Goal: Task Accomplishment & Management: Manage account settings

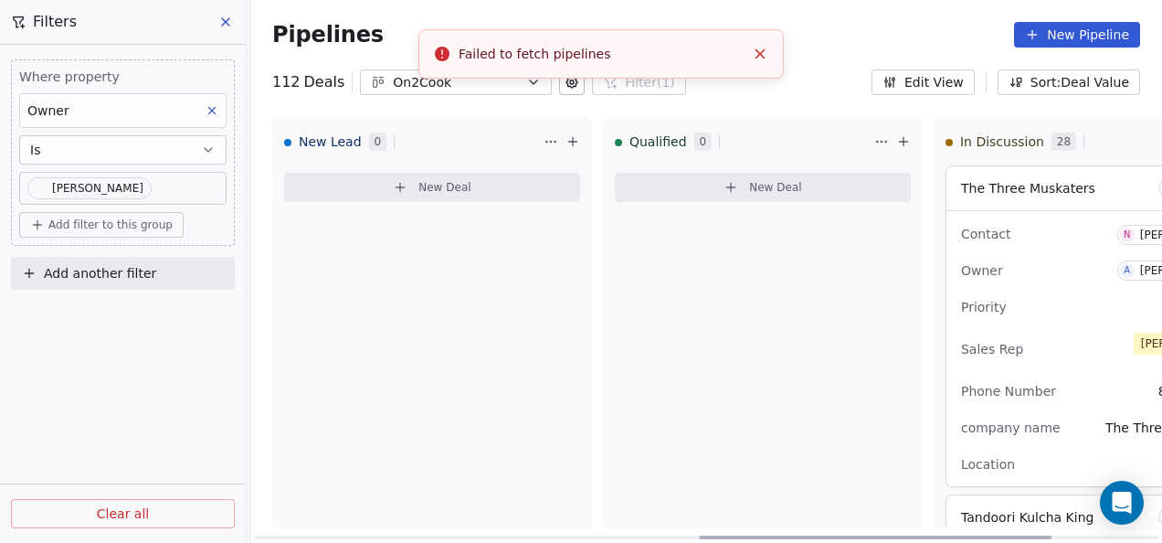
scroll to position [1827, 0]
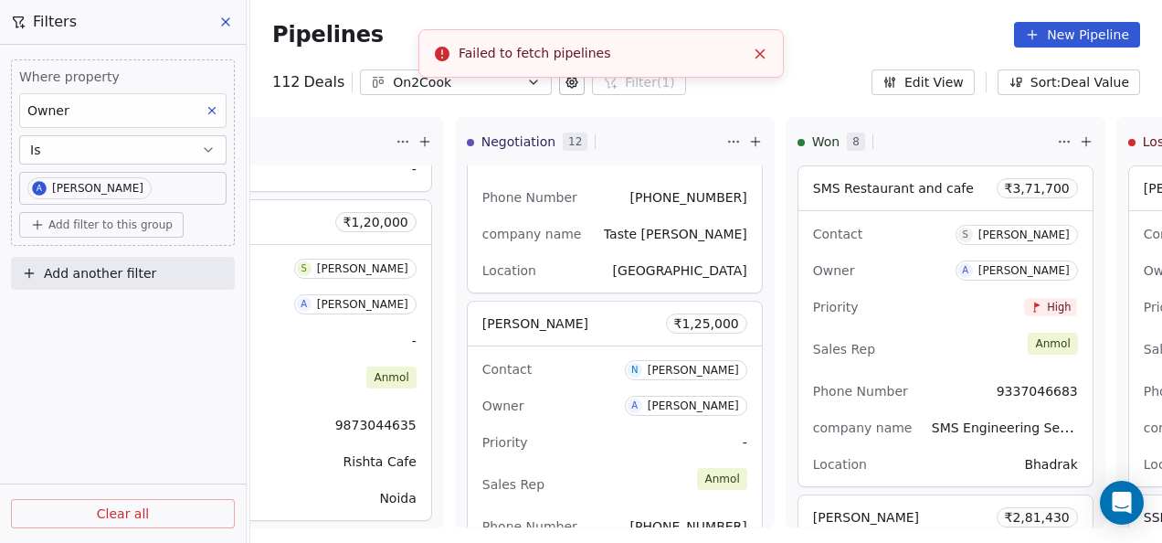
click at [761, 44] on button "Close toast" at bounding box center [760, 54] width 24 height 24
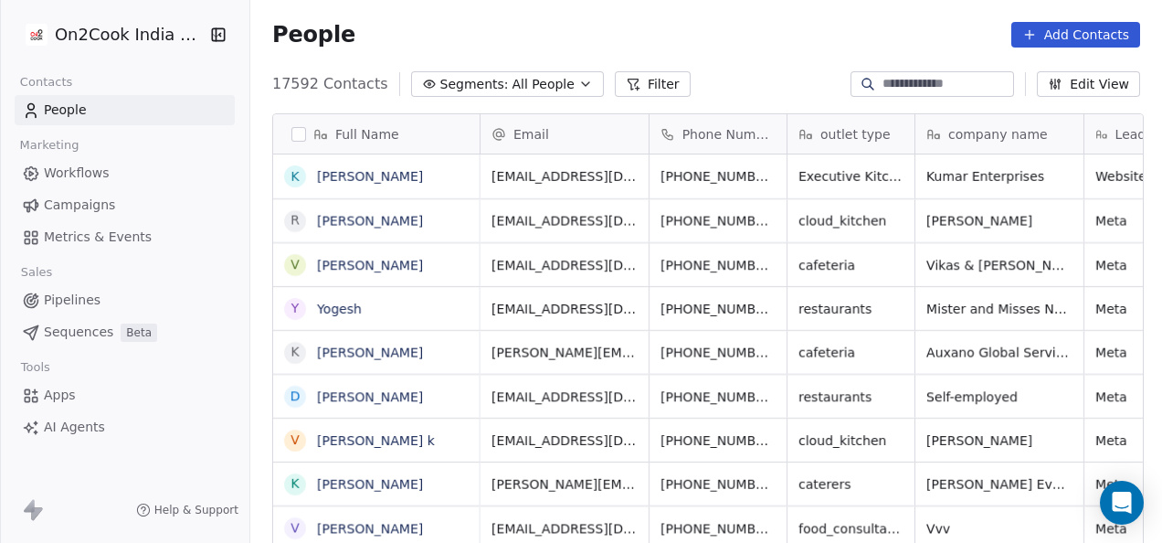
scroll to position [15, 15]
click at [1068, 26] on button "Add Contacts" at bounding box center [1075, 35] width 129 height 26
click at [1060, 62] on div "Create new contact" at bounding box center [1074, 73] width 169 height 29
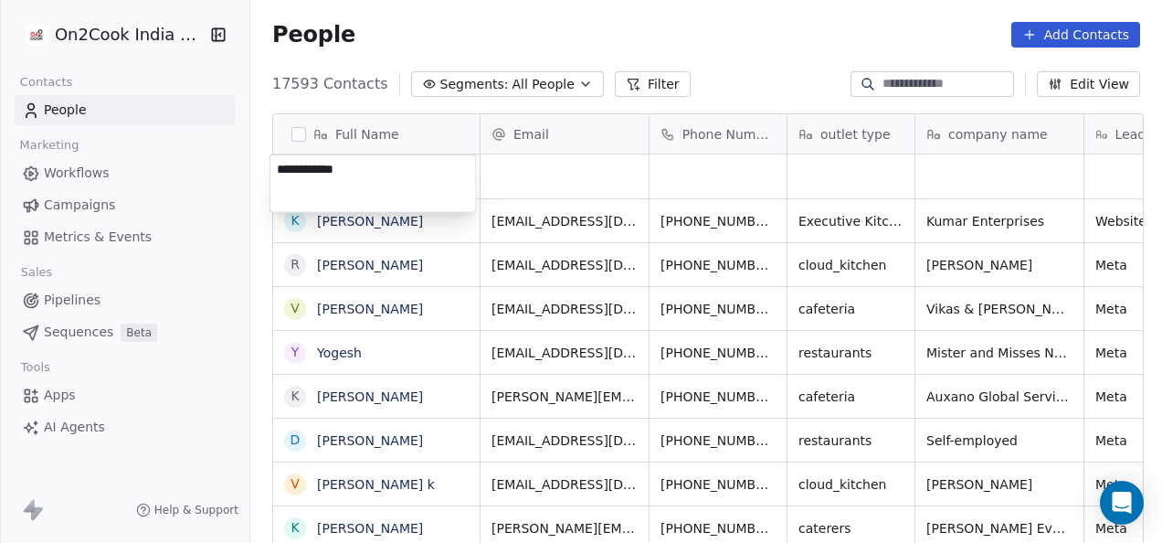
type textarea "**********"
click at [600, 157] on html "On2Cook India Pvt. Ltd. Contacts People Marketing Workflows Campaigns Metrics &…" at bounding box center [581, 271] width 1162 height 543
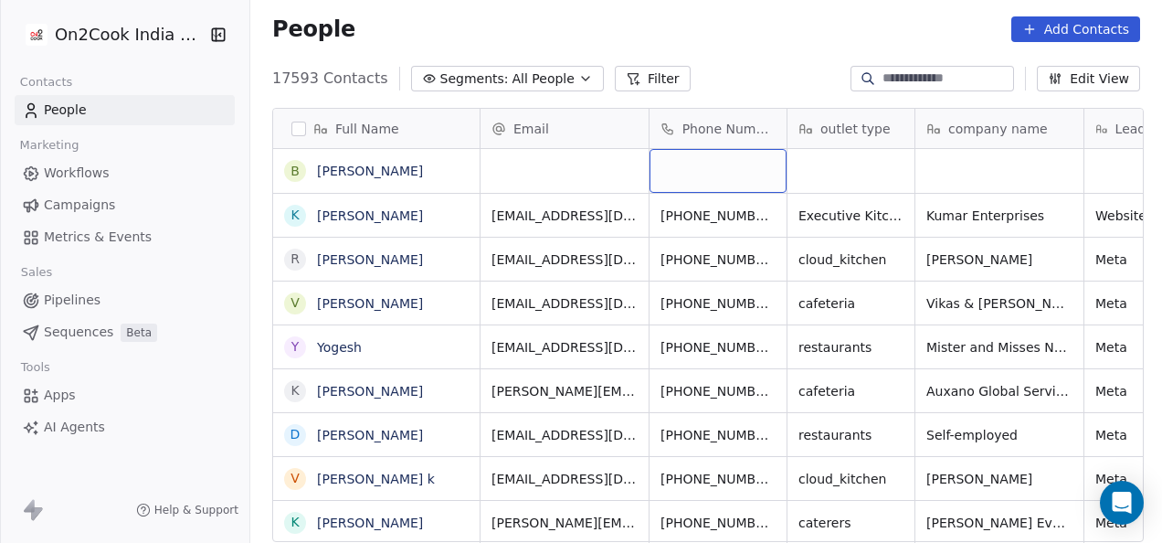
click at [726, 179] on div "grid" at bounding box center [718, 171] width 137 height 44
type input "**********"
click at [826, 173] on html "On2Cook India Pvt. Ltd. Contacts People Marketing Workflows Campaigns Metrics &…" at bounding box center [581, 271] width 1162 height 543
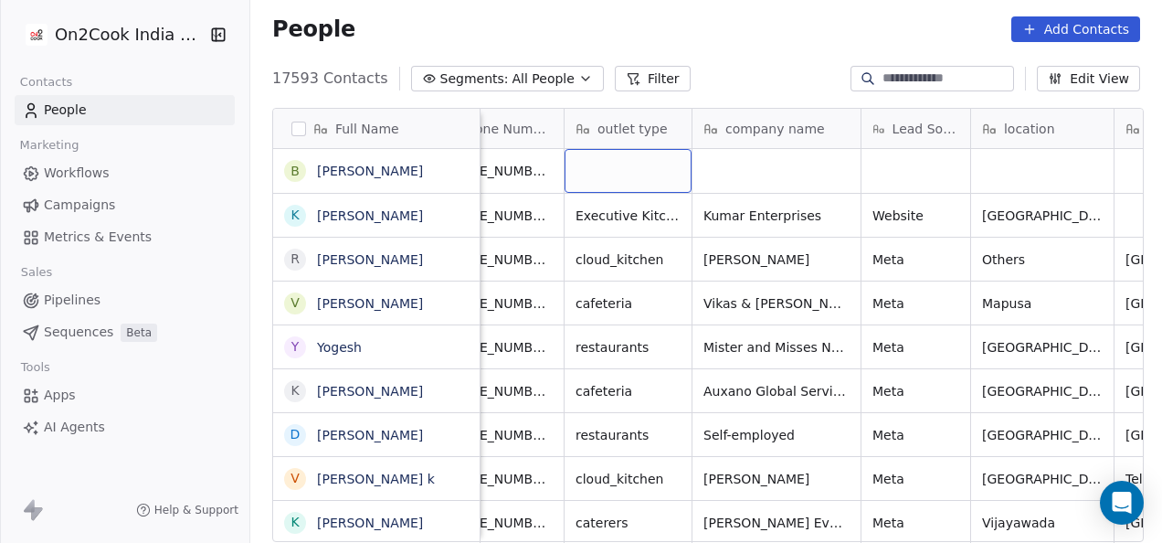
scroll to position [0, 227]
click at [623, 164] on div "grid" at bounding box center [624, 171] width 127 height 44
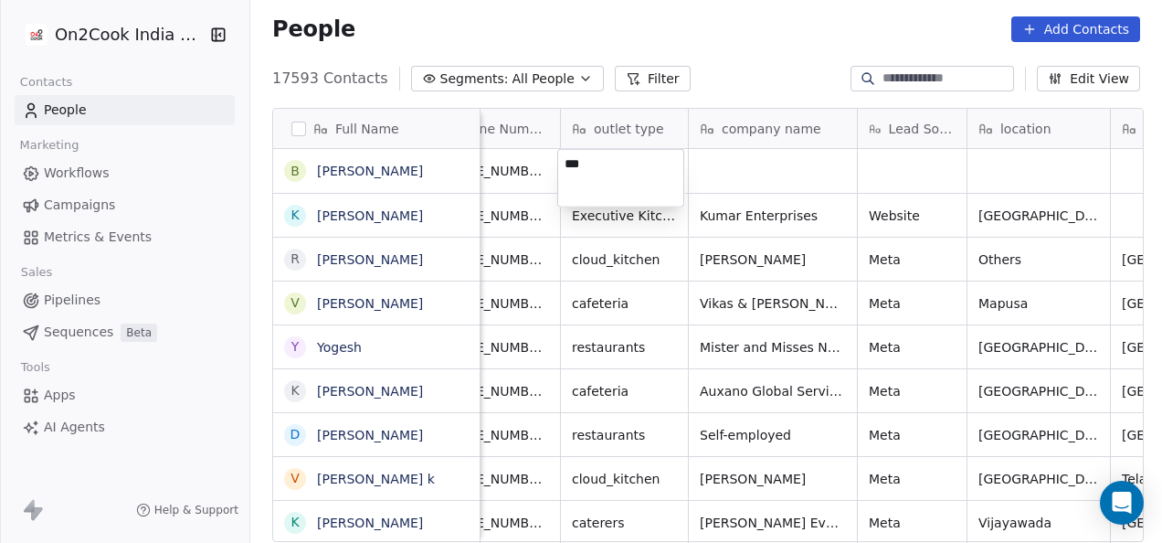
type textarea "****"
click at [587, 390] on html "On2Cook India Pvt. Ltd. Contacts People Marketing Workflows Campaigns Metrics &…" at bounding box center [581, 271] width 1162 height 543
click at [587, 390] on span "cafeteria" at bounding box center [608, 391] width 70 height 18
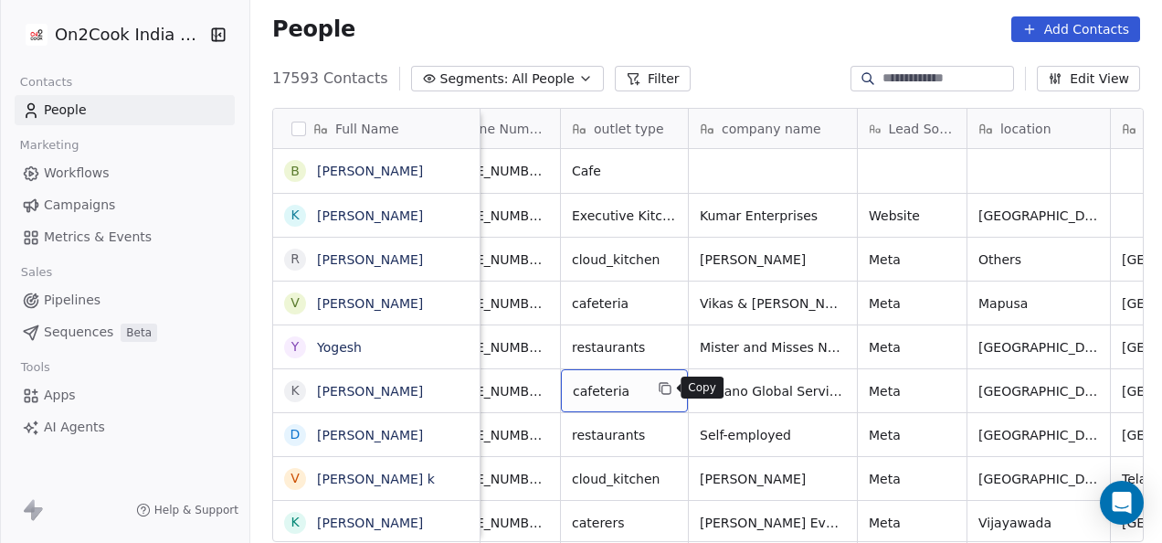
click at [658, 384] on icon "grid" at bounding box center [665, 388] width 15 height 15
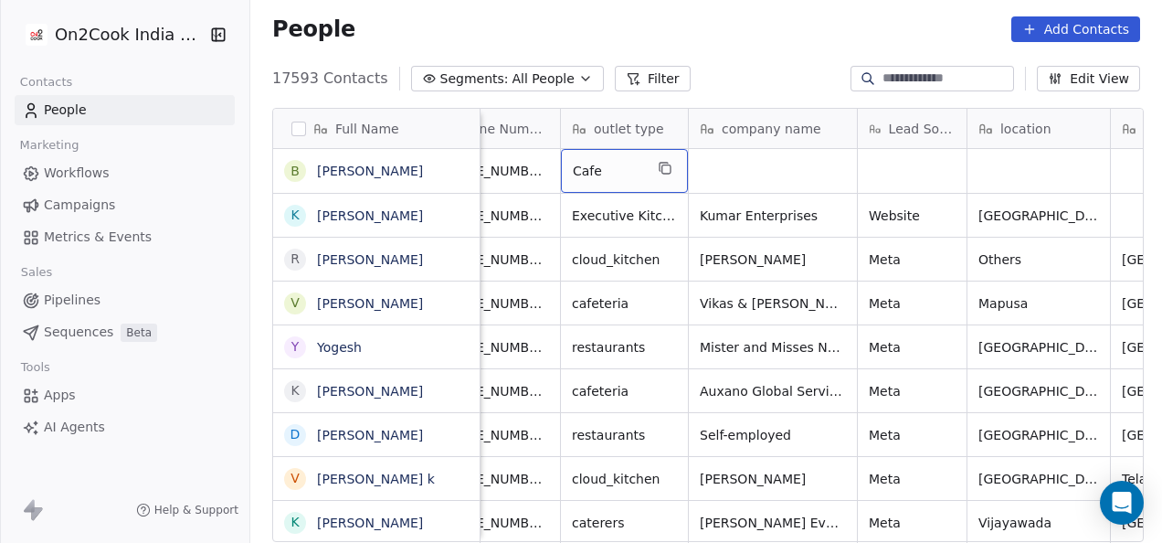
click at [595, 169] on span "Cafe" at bounding box center [608, 171] width 70 height 18
click at [596, 169] on textarea "****" at bounding box center [620, 178] width 125 height 57
type textarea "*********"
click at [758, 174] on html "On2Cook India Pvt. Ltd. Contacts People Marketing Workflows Campaigns Metrics &…" at bounding box center [581, 271] width 1162 height 543
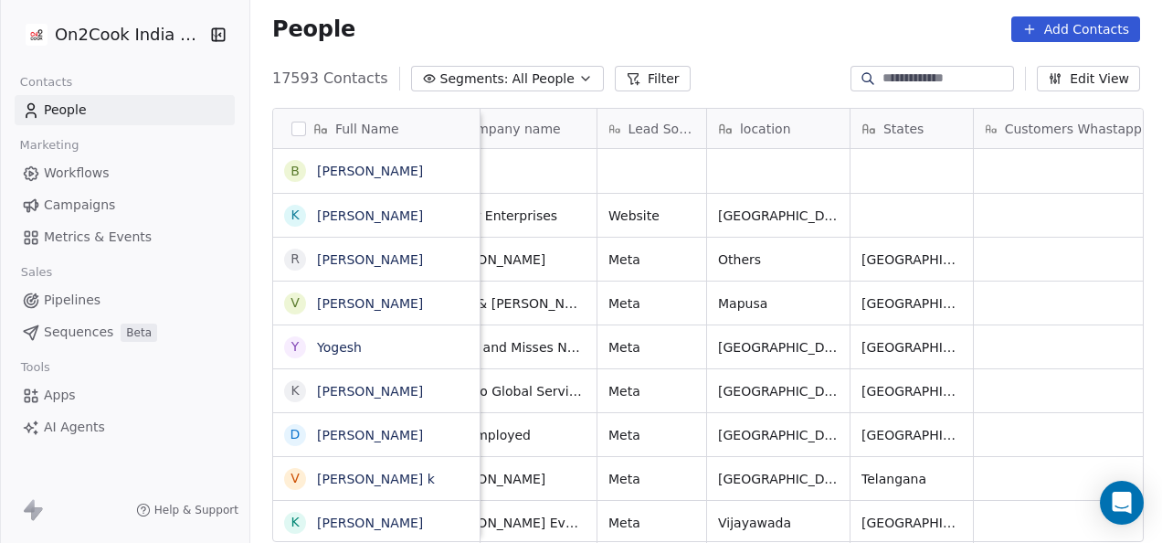
scroll to position [0, 492]
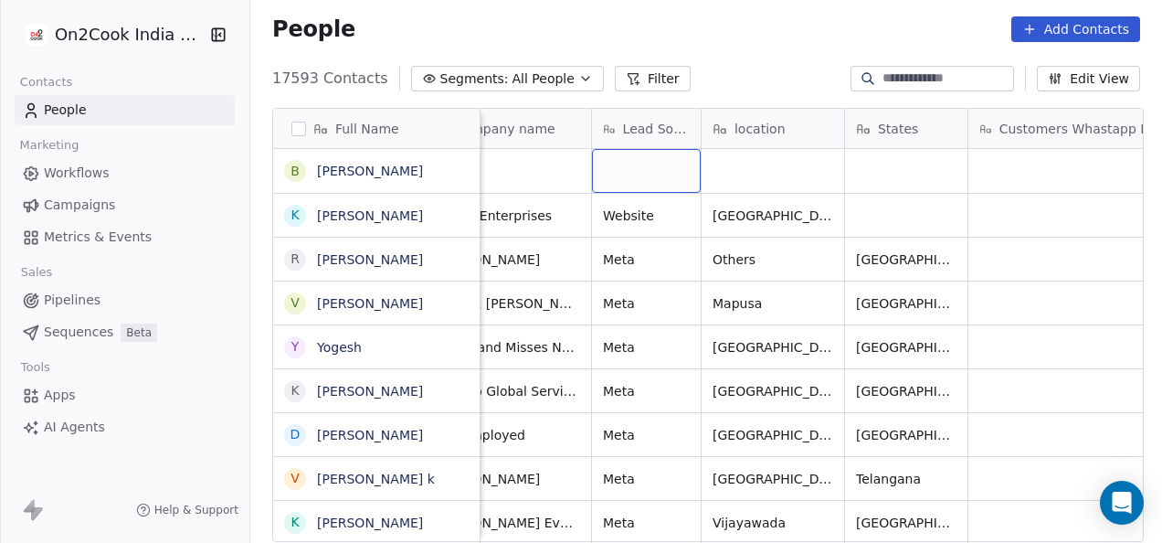
click at [634, 169] on div "grid" at bounding box center [646, 171] width 109 height 44
type textarea "*"
type textarea "*******"
click at [758, 180] on html "On2Cook India Pvt. Ltd. Contacts People Marketing Workflows Campaigns Metrics &…" at bounding box center [581, 271] width 1162 height 543
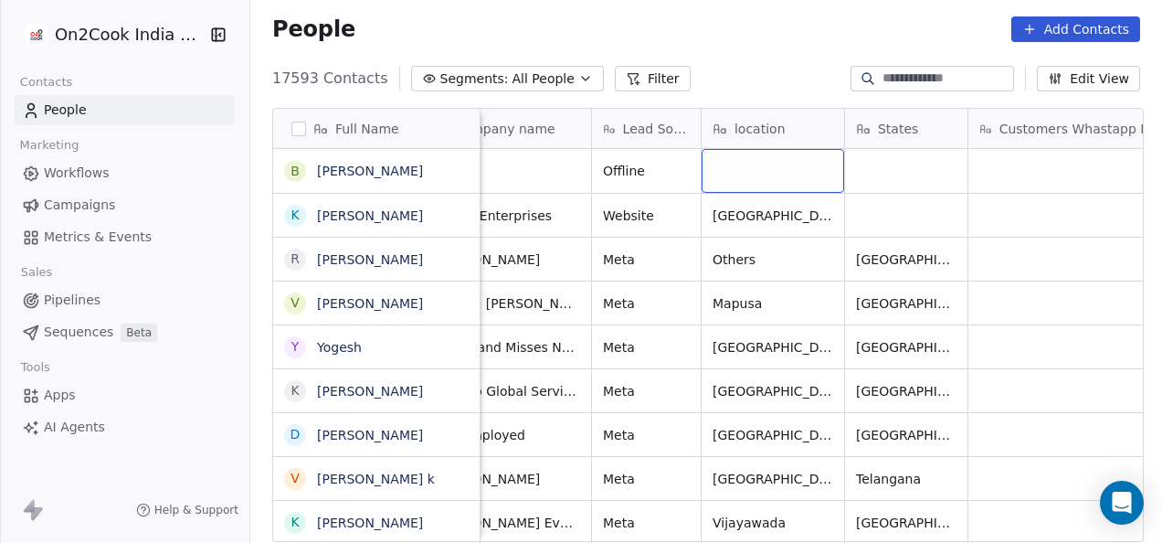
click at [758, 180] on div "grid" at bounding box center [773, 171] width 143 height 44
click at [760, 173] on div "grid" at bounding box center [773, 171] width 143 height 44
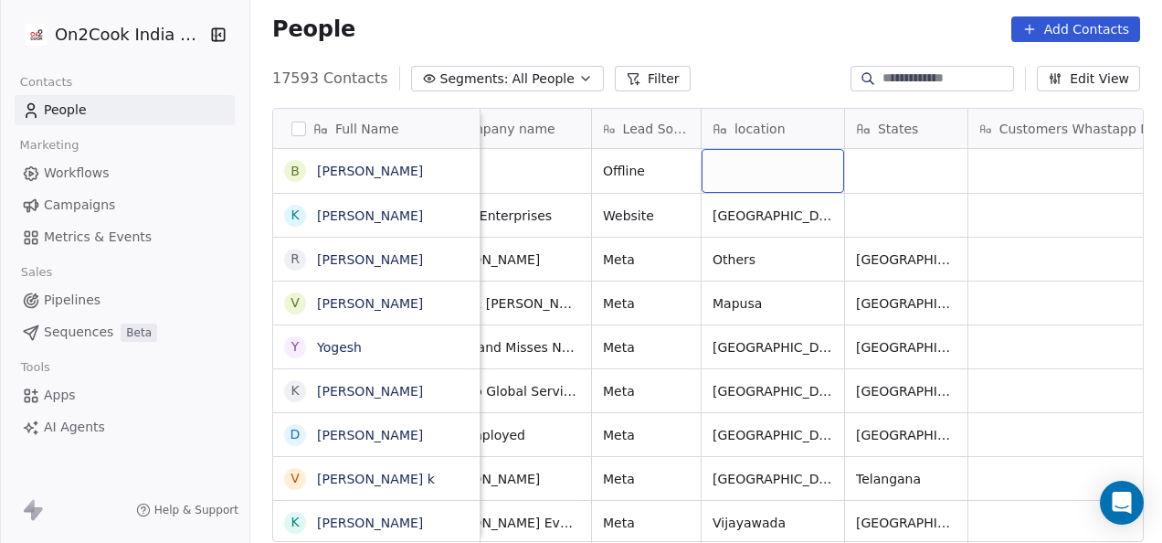
click at [760, 173] on div "grid" at bounding box center [773, 171] width 143 height 44
type textarea "******"
click at [932, 176] on html "On2Cook India Pvt. Ltd. Contacts People Marketing Workflows Campaigns Metrics &…" at bounding box center [581, 271] width 1162 height 543
click at [754, 175] on span "Jaipur" at bounding box center [757, 171] width 86 height 18
click at [915, 174] on html "On2Cook India Pvt. Ltd. Contacts People Marketing Workflows Campaigns Metrics &…" at bounding box center [581, 271] width 1162 height 543
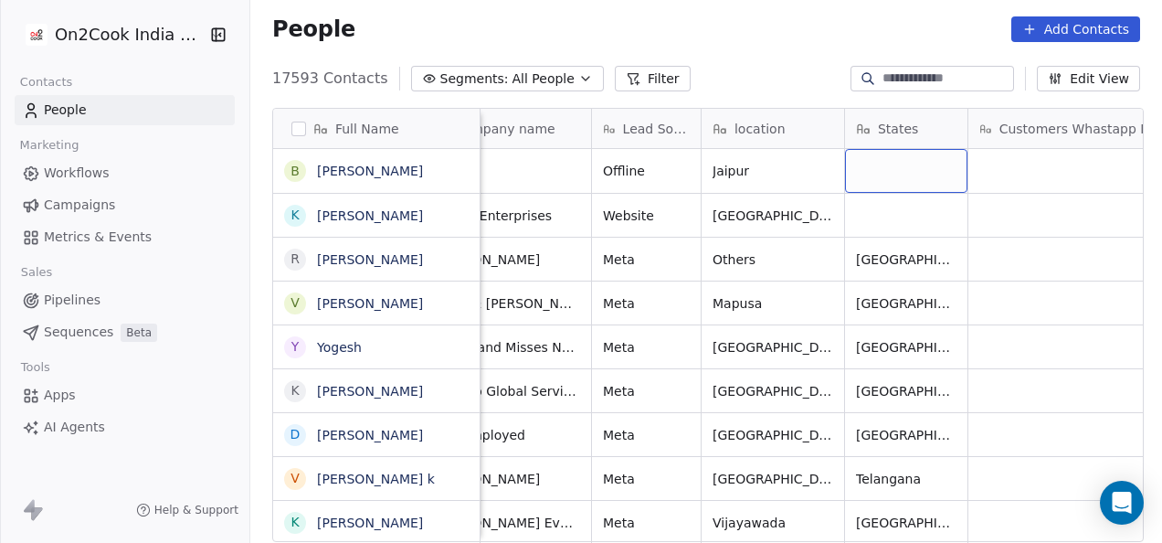
click at [915, 174] on div "grid" at bounding box center [906, 171] width 122 height 44
click at [915, 176] on div "grid" at bounding box center [906, 171] width 122 height 44
click at [916, 176] on div "grid" at bounding box center [906, 171] width 122 height 44
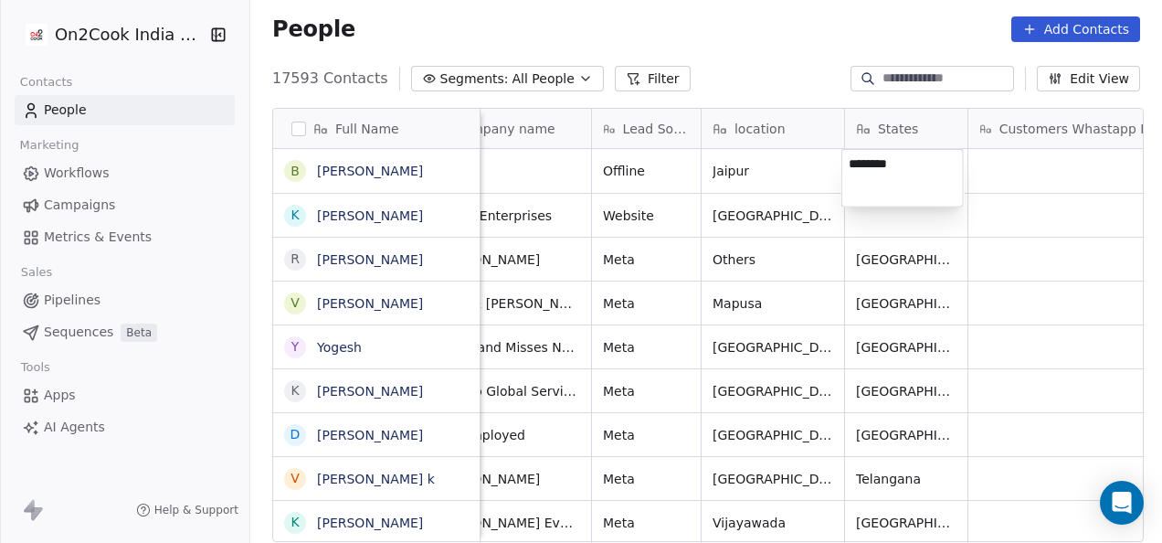
type textarea "*********"
click at [1010, 167] on html "On2Cook India Pvt. Ltd. Contacts People Marketing Workflows Campaigns Metrics &…" at bounding box center [581, 271] width 1162 height 543
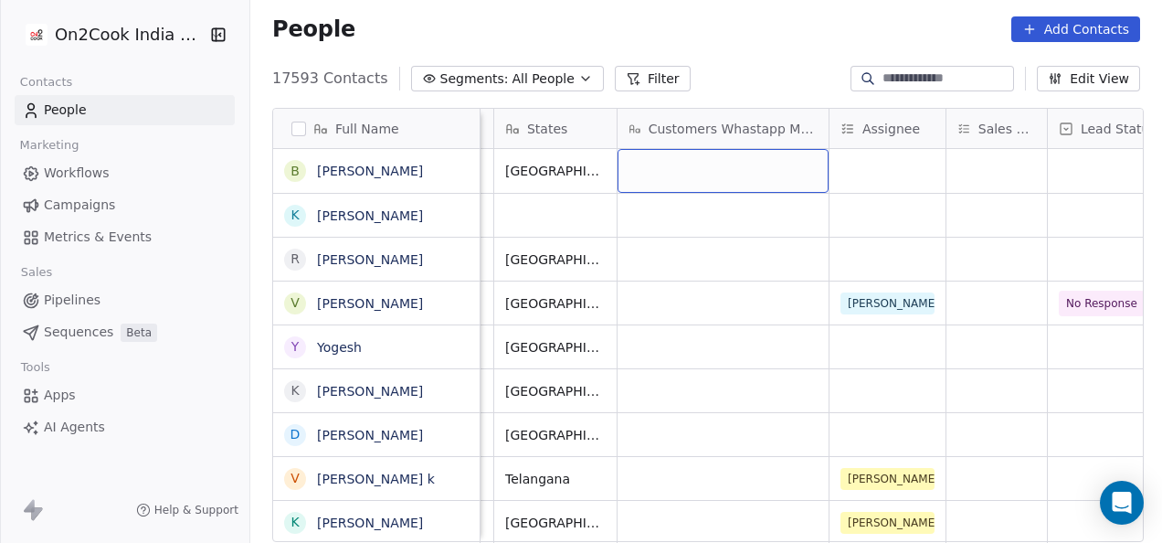
scroll to position [0, 868]
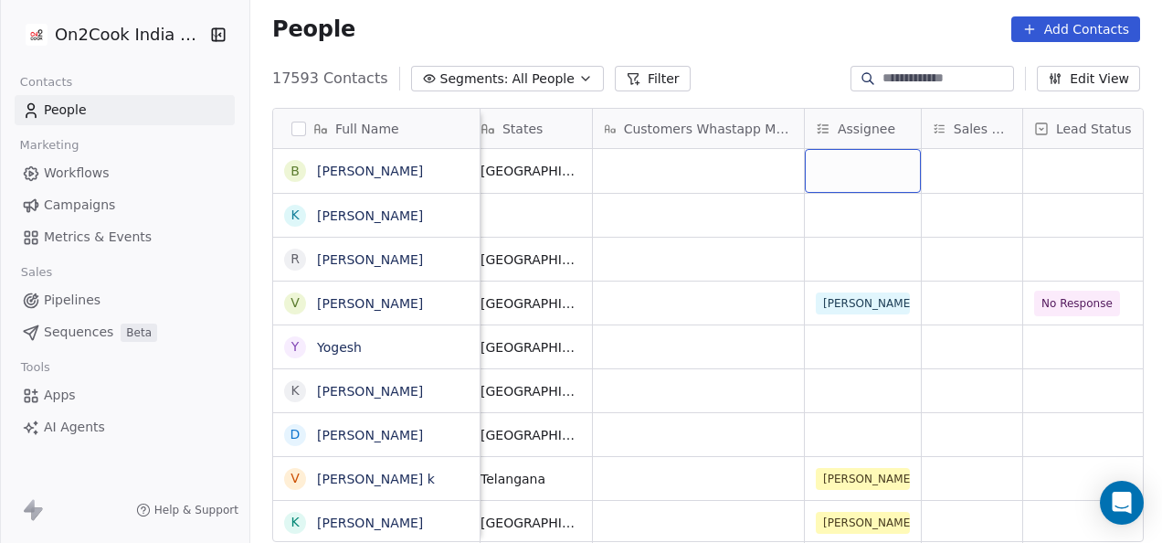
click at [851, 174] on div "grid" at bounding box center [863, 171] width 116 height 44
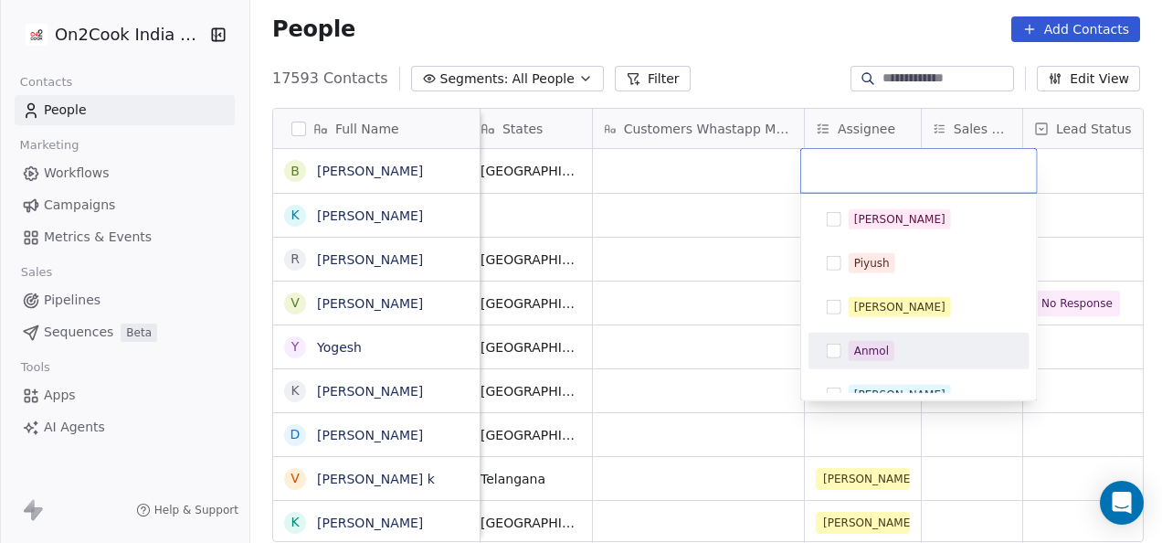
click at [837, 349] on button "Suggestions" at bounding box center [834, 351] width 15 height 15
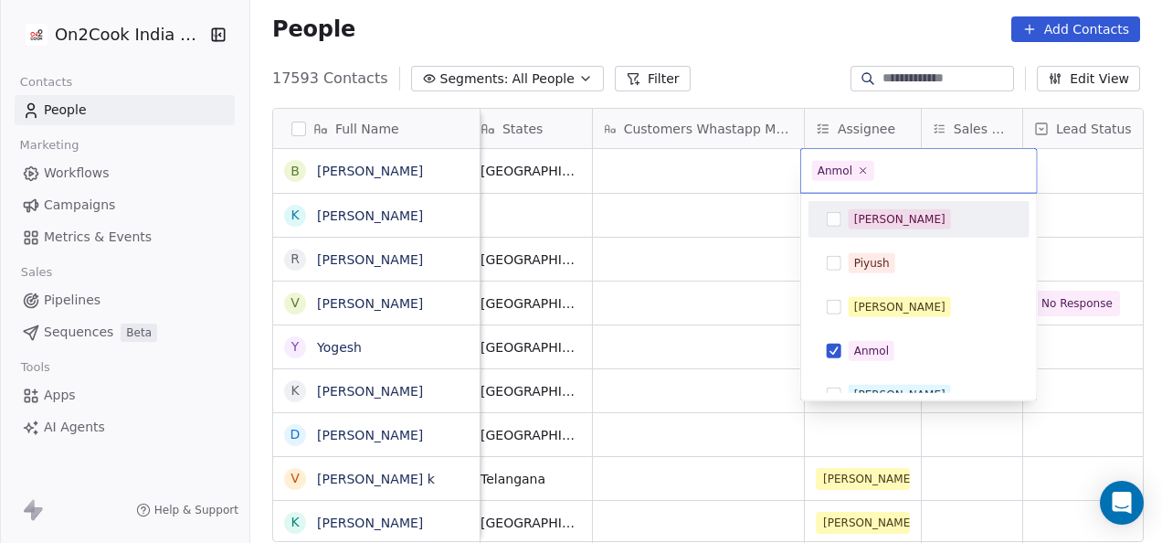
click at [1056, 168] on html "On2Cook India Pvt. Ltd. Contacts People Marketing Workflows Campaigns Metrics &…" at bounding box center [581, 271] width 1162 height 543
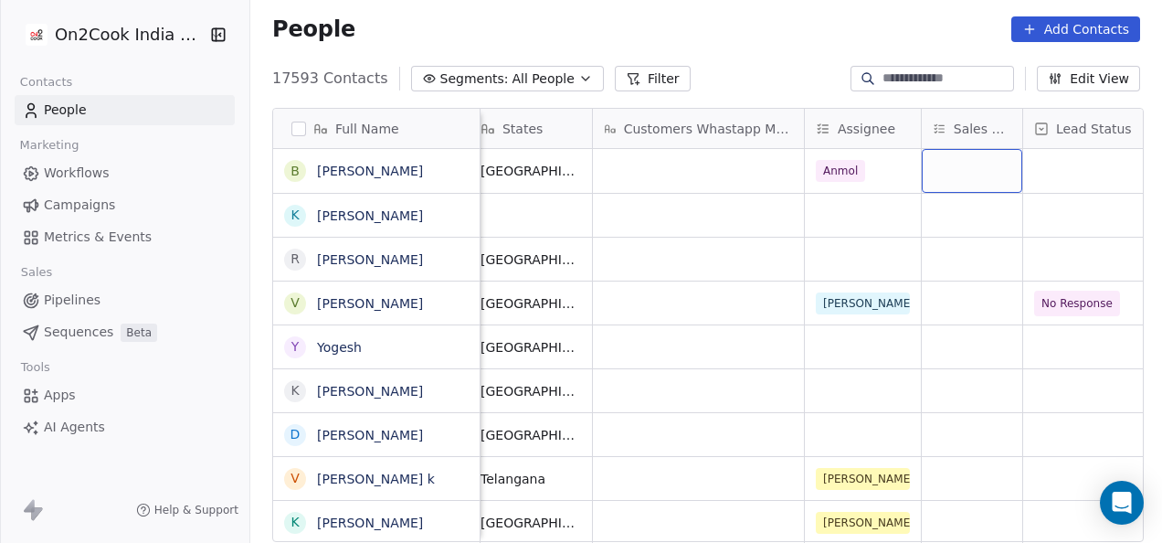
click at [972, 172] on div "grid" at bounding box center [972, 171] width 100 height 44
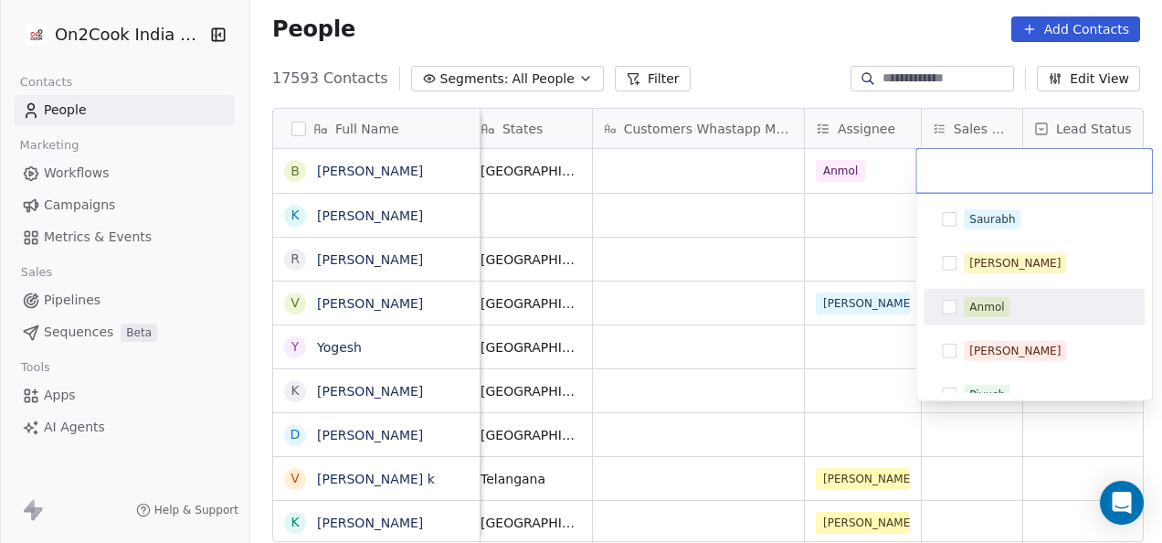
click at [953, 311] on button "Suggestions" at bounding box center [949, 307] width 15 height 15
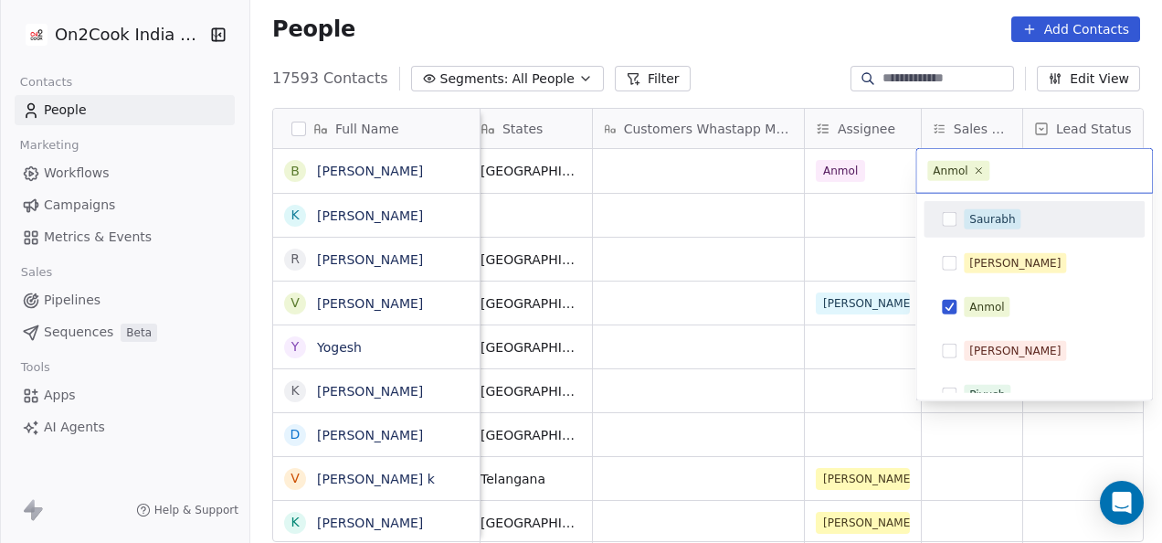
click at [820, 224] on html "On2Cook India Pvt. Ltd. Contacts People Marketing Workflows Campaigns Metrics &…" at bounding box center [581, 271] width 1162 height 543
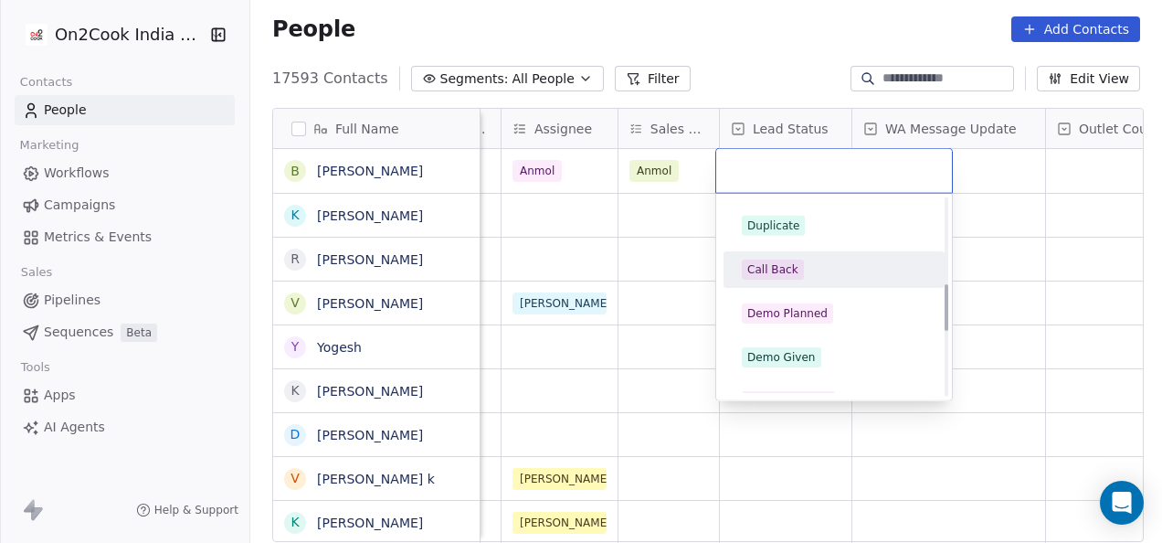
scroll to position [457, 0]
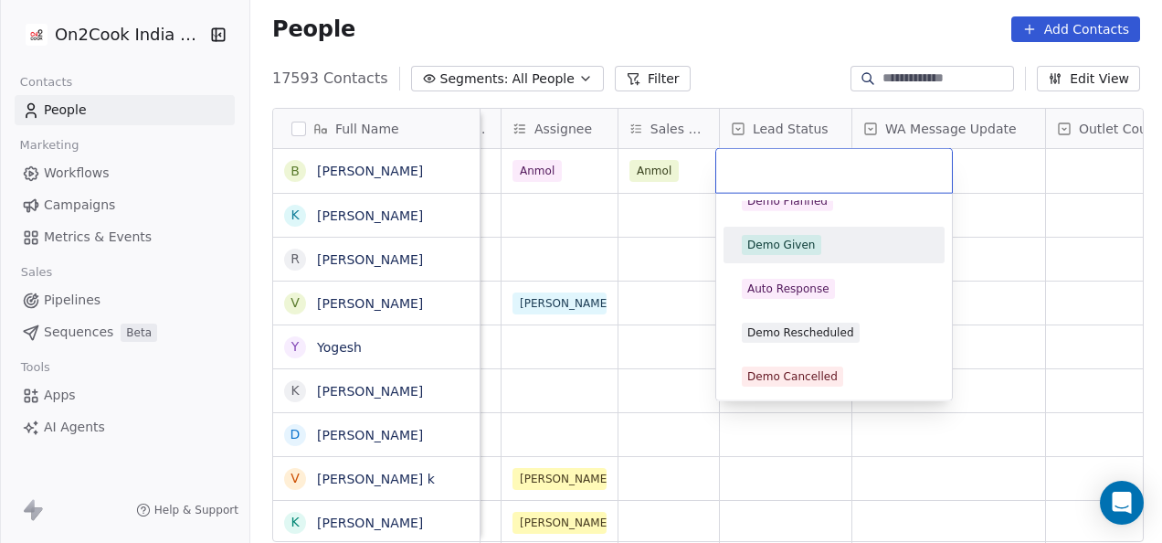
click at [800, 253] on span "Demo Given" at bounding box center [781, 245] width 79 height 20
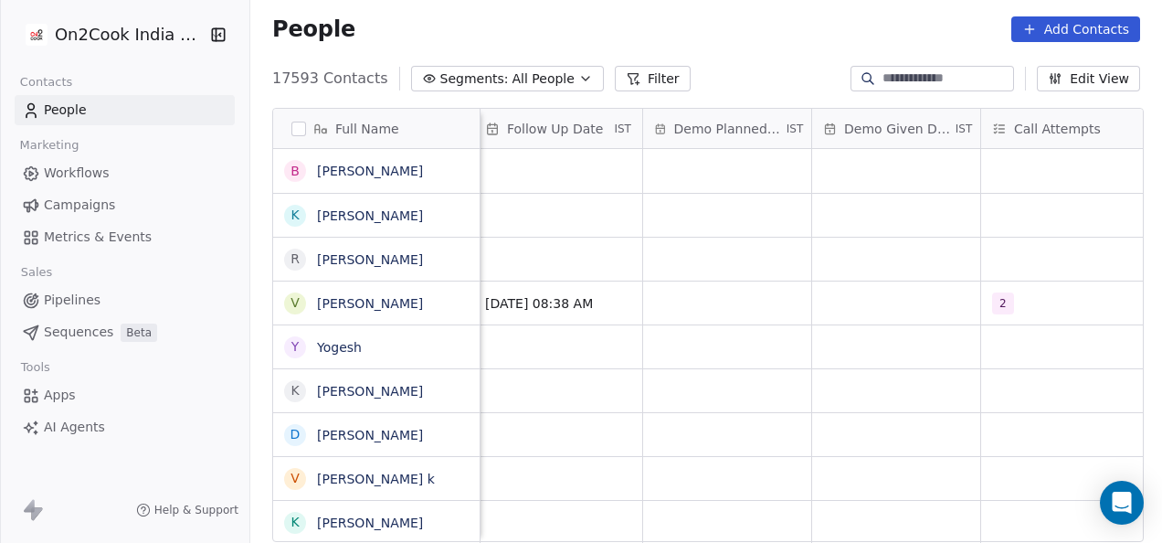
scroll to position [0, 2926]
click at [904, 181] on div "grid" at bounding box center [896, 171] width 168 height 44
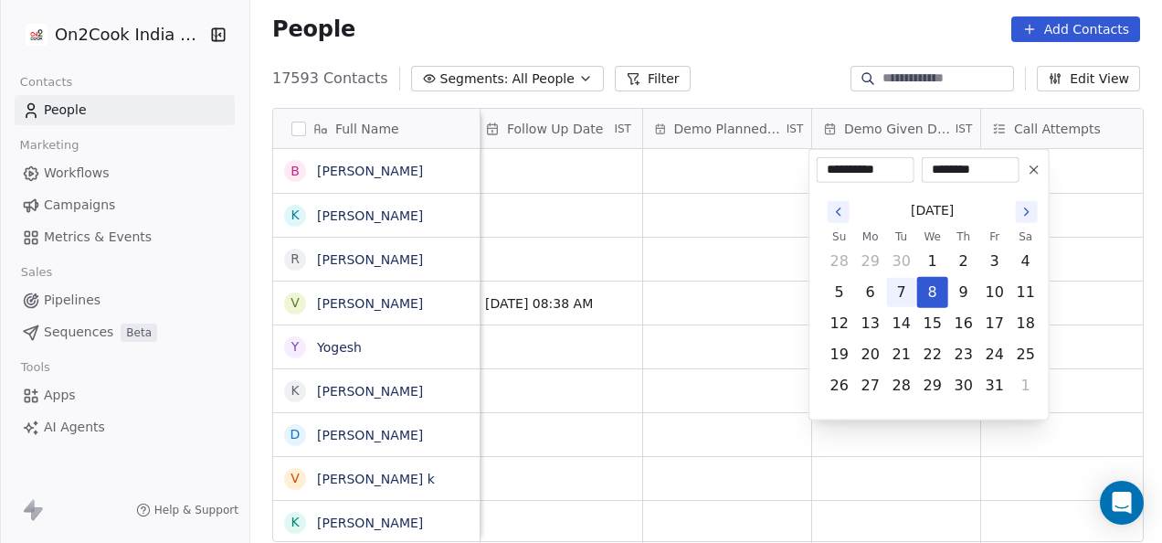
click at [904, 290] on button "7" at bounding box center [901, 292] width 29 height 29
type input "**********"
click at [747, 217] on html "On2Cook India Pvt. Ltd. Contacts People Marketing Workflows Campaigns Metrics &…" at bounding box center [581, 271] width 1162 height 543
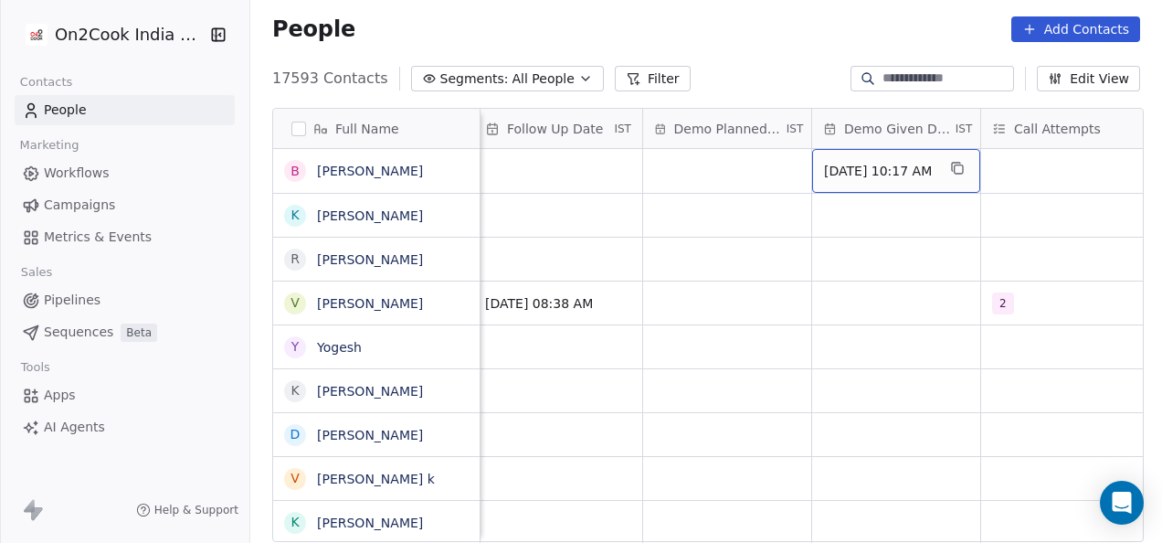
click at [882, 175] on span "[DATE] 10:17 AM" at bounding box center [879, 171] width 111 height 18
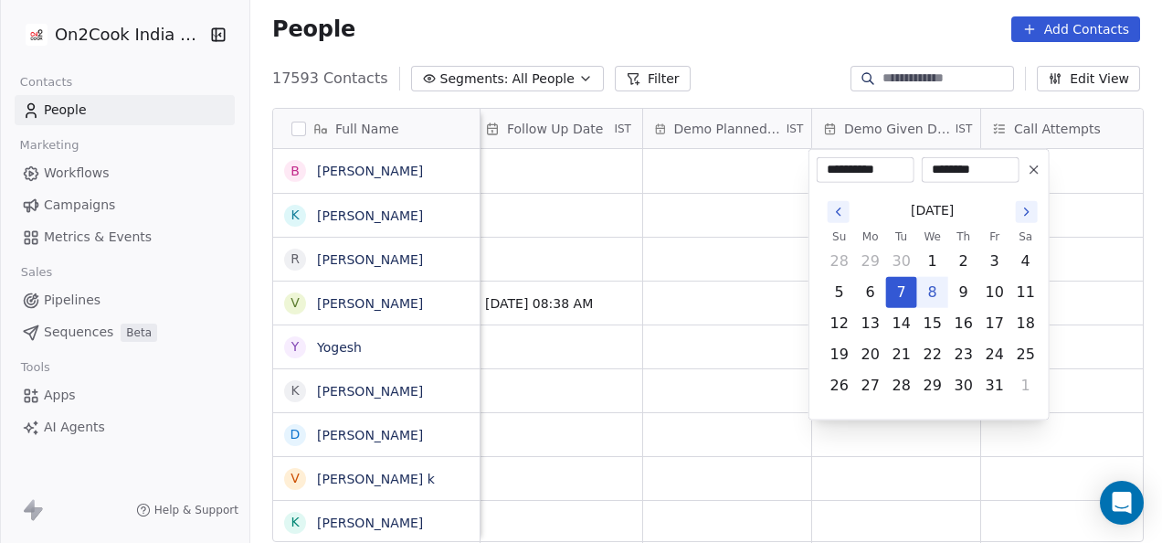
click at [960, 170] on input "********" at bounding box center [970, 170] width 90 height 18
click at [969, 170] on input "********" at bounding box center [970, 170] width 90 height 18
click at [954, 166] on input "********" at bounding box center [970, 170] width 90 height 18
type input "********"
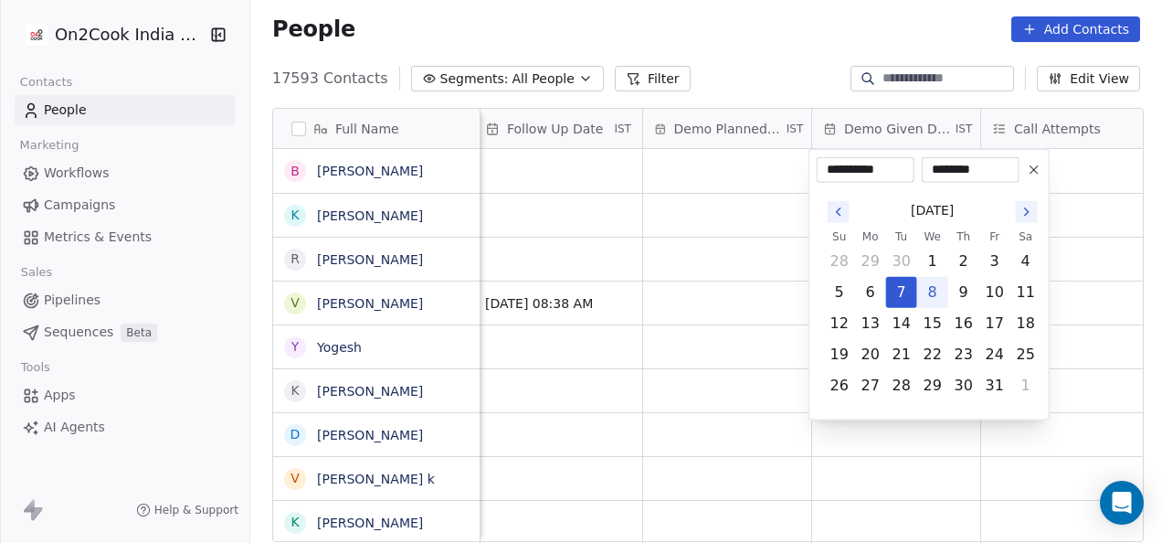
click at [1099, 264] on html "On2Cook India Pvt. Ltd. Contacts People Marketing Workflows Campaigns Metrics &…" at bounding box center [581, 271] width 1162 height 543
click at [973, 172] on input "********" at bounding box center [970, 170] width 90 height 18
click at [976, 166] on input "********" at bounding box center [970, 170] width 90 height 18
type input "********"
click at [1067, 188] on html "On2Cook India Pvt. Ltd. Contacts People Marketing Workflows Campaigns Metrics &…" at bounding box center [581, 271] width 1162 height 543
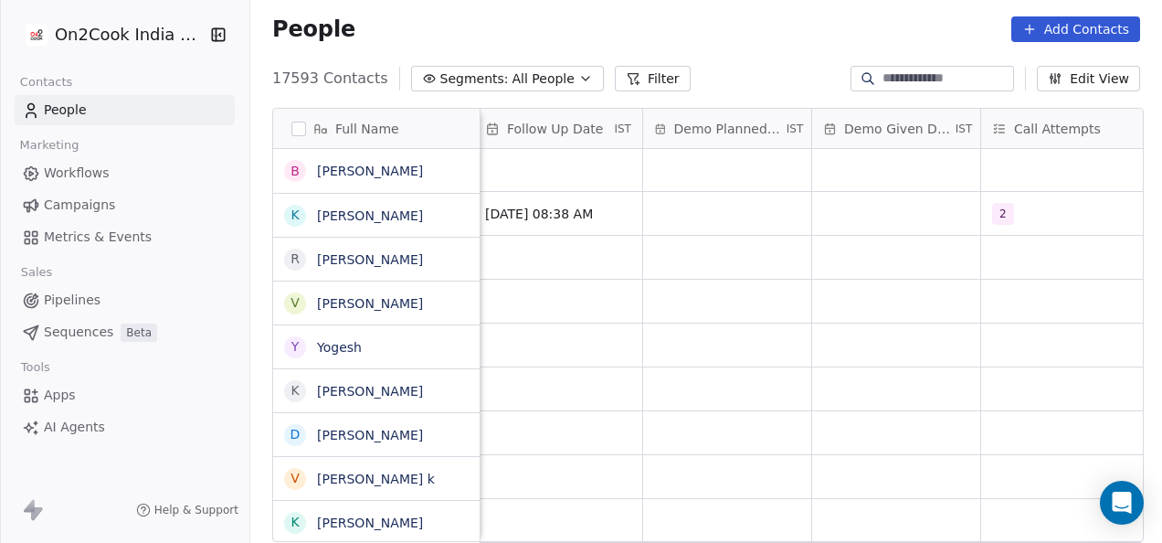
scroll to position [91, 0]
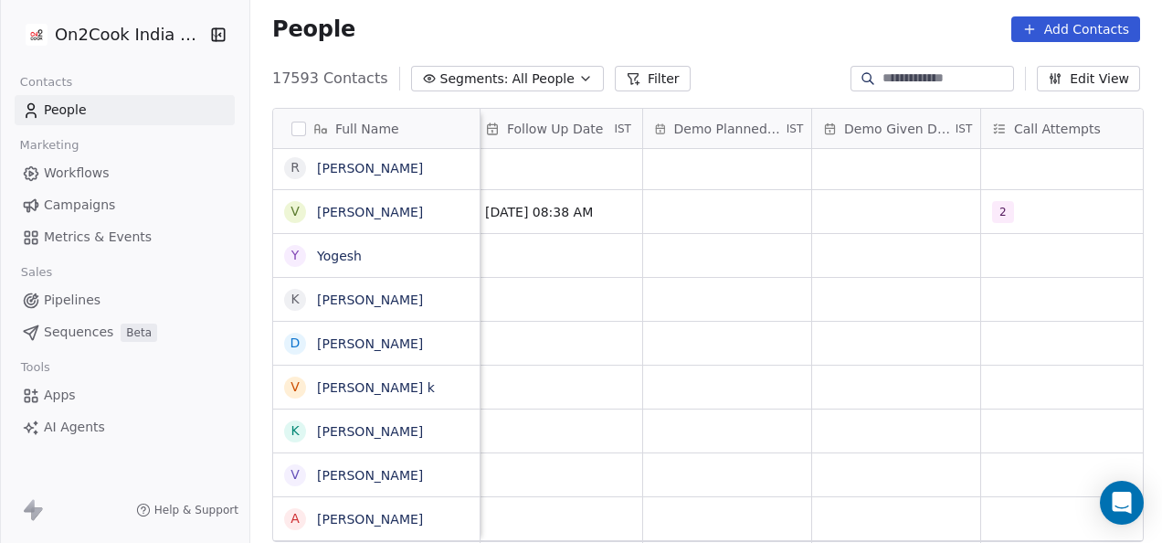
click at [82, 298] on span "Pipelines" at bounding box center [72, 300] width 57 height 19
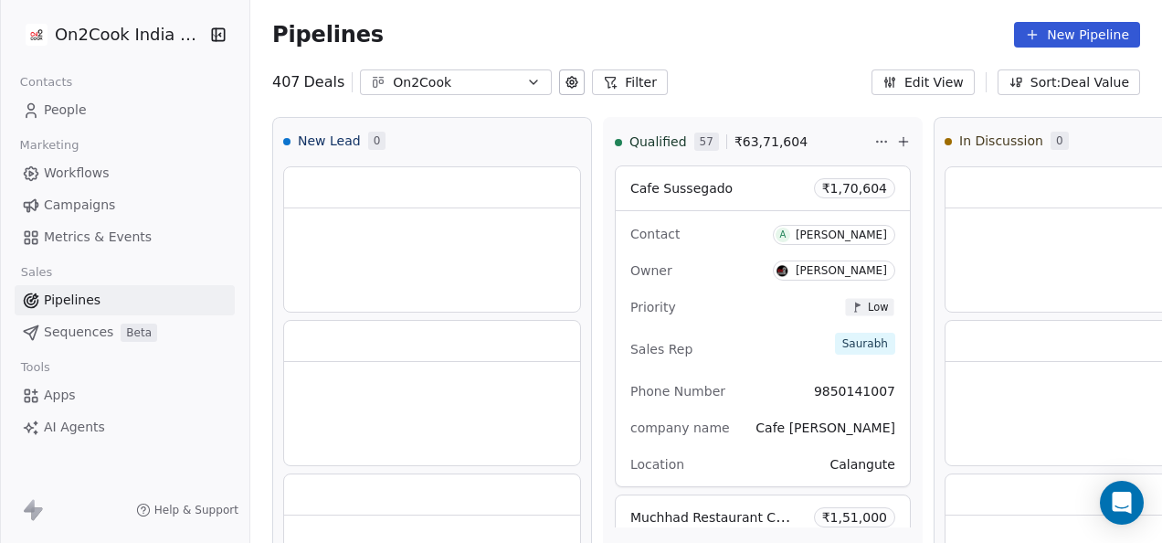
click at [645, 73] on button "Filter" at bounding box center [630, 82] width 76 height 26
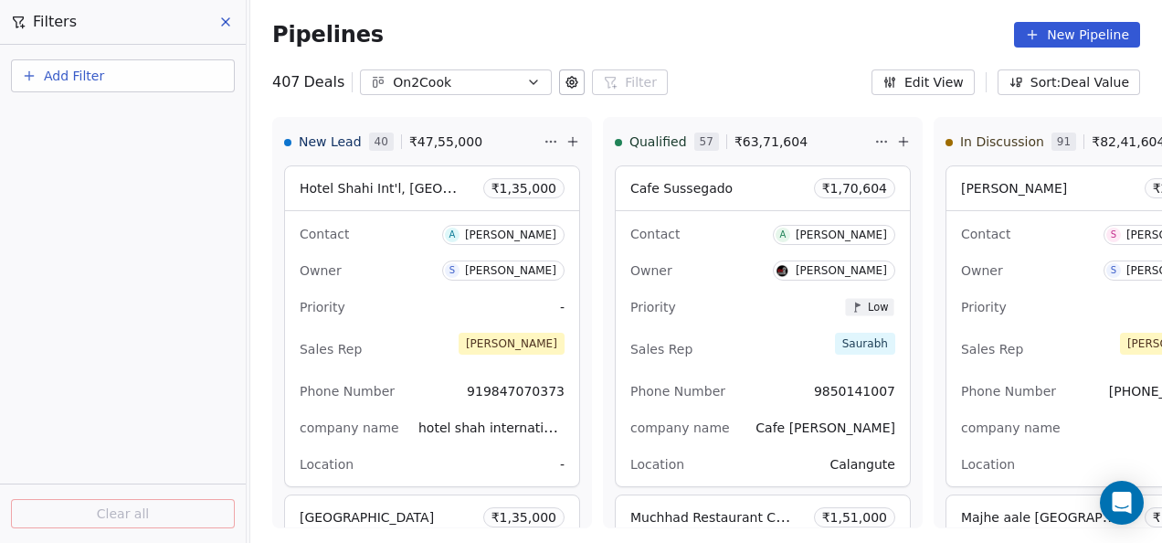
click at [185, 77] on button "Add Filter" at bounding box center [123, 75] width 224 height 33
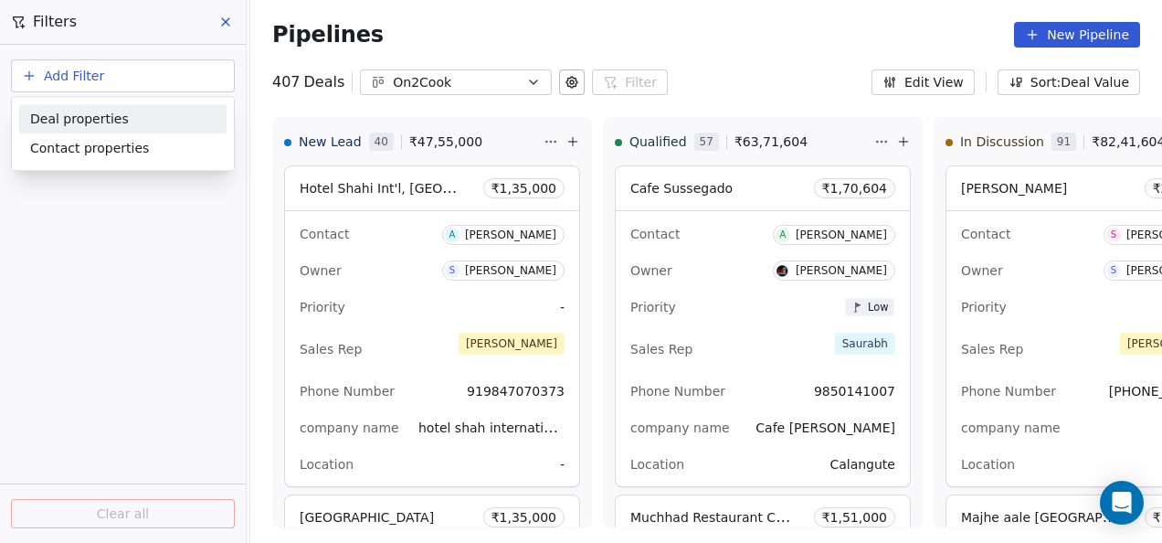
click at [130, 126] on div "Deal properties" at bounding box center [122, 119] width 185 height 19
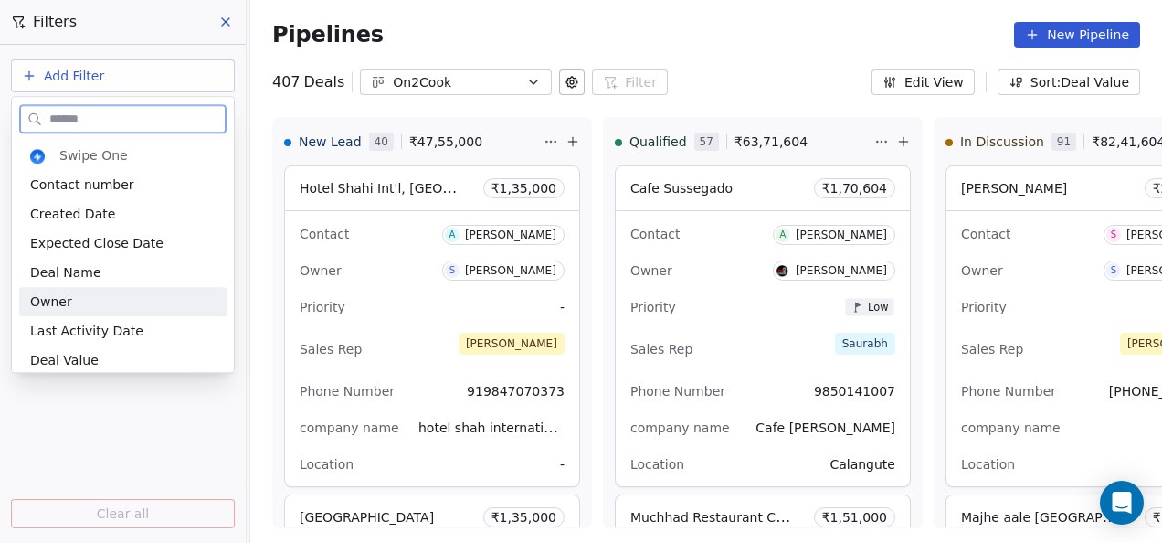
click at [98, 288] on div "Owner" at bounding box center [122, 301] width 207 height 29
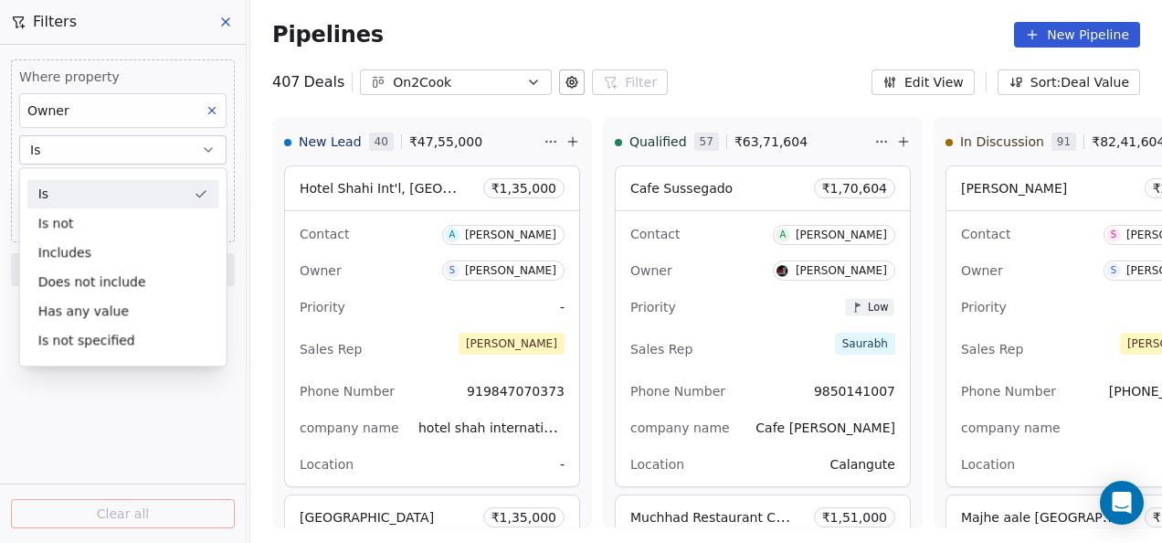
click at [112, 152] on button "Is" at bounding box center [122, 149] width 207 height 29
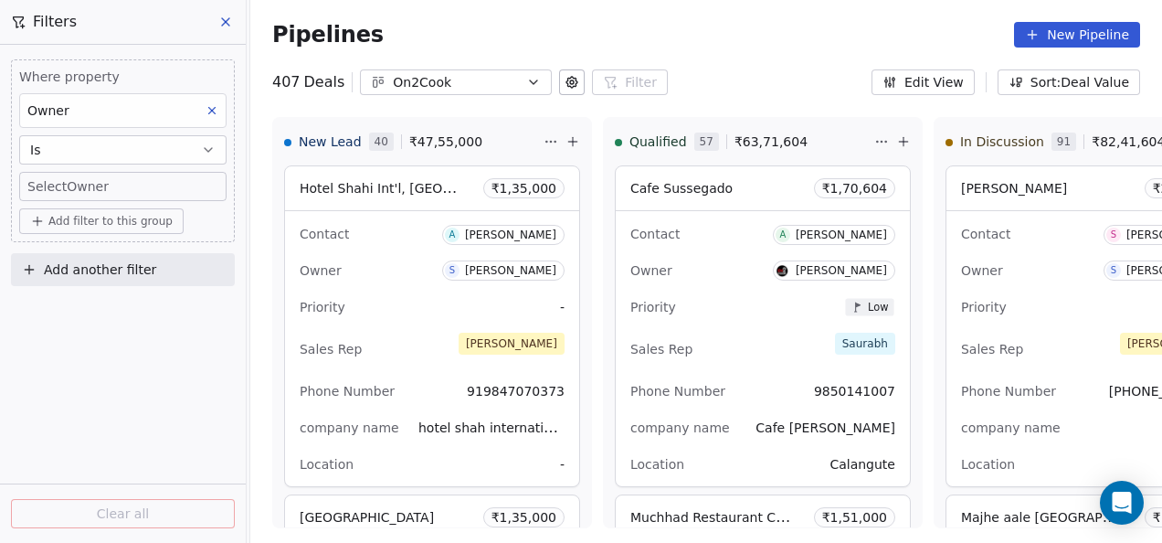
click at [110, 177] on body "On2Cook India Pvt. Ltd. Contacts People Marketing Workflows Campaigns Metrics &…" at bounding box center [581, 271] width 1162 height 543
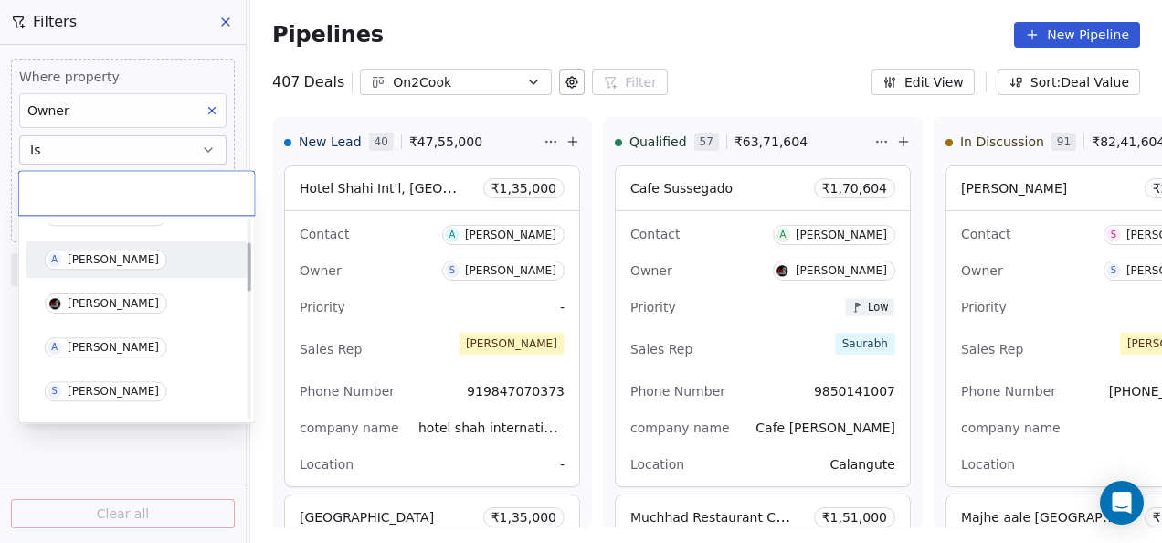
scroll to position [91, 0]
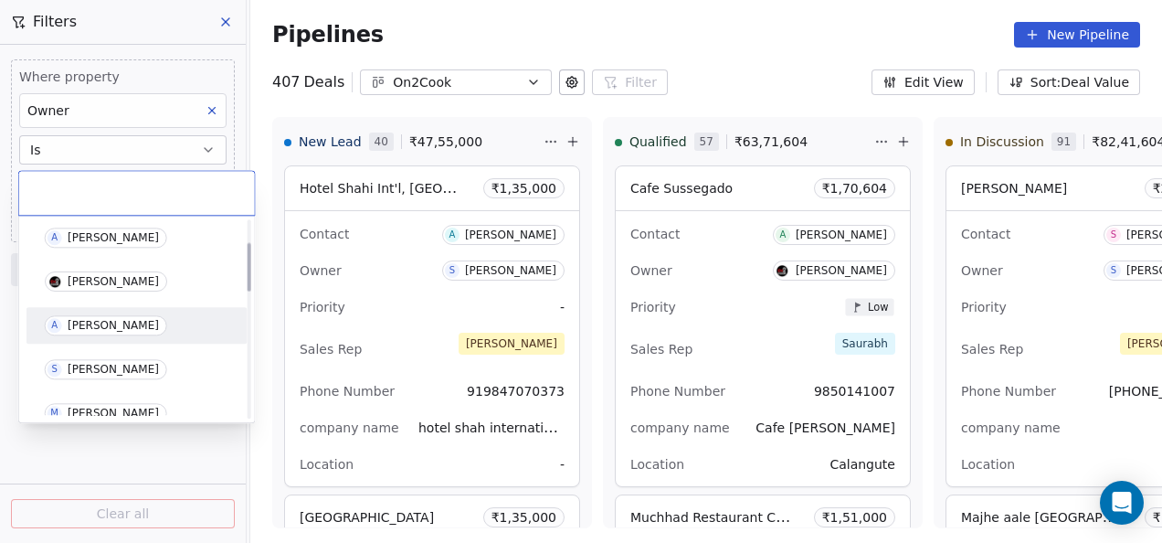
click at [90, 320] on div "[PERSON_NAME]" at bounding box center [113, 325] width 91 height 13
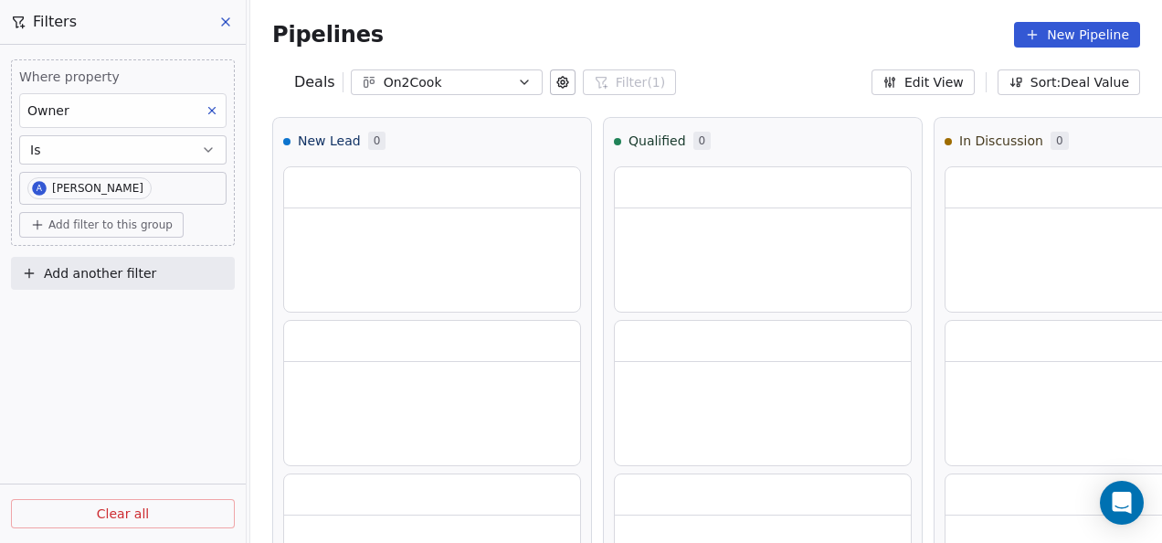
click at [570, 35] on div "Pipelines New Pipeline" at bounding box center [706, 35] width 868 height 26
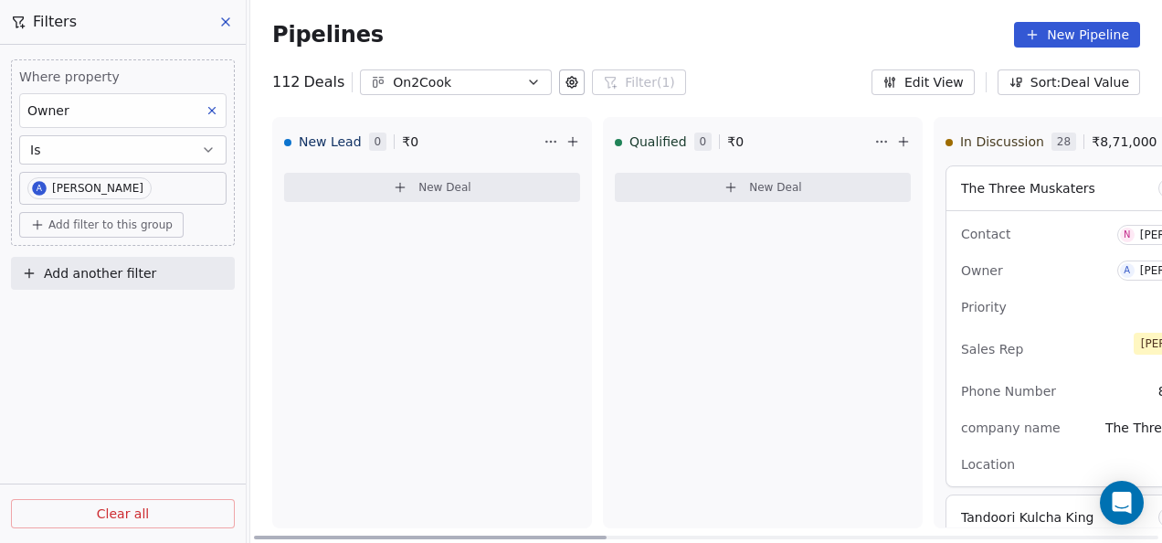
click at [792, 198] on button "New Deal" at bounding box center [763, 187] width 296 height 29
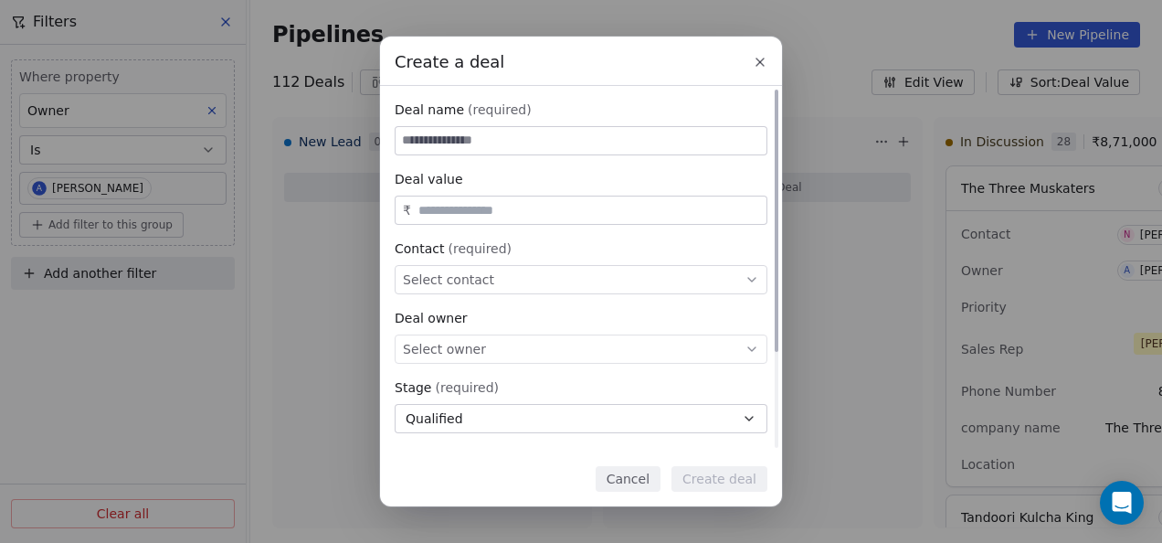
click at [522, 141] on input at bounding box center [581, 140] width 371 height 27
type input "*"
type input "**********"
click at [542, 200] on div "₹" at bounding box center [581, 210] width 373 height 29
click at [542, 207] on input "text" at bounding box center [589, 211] width 348 height 14
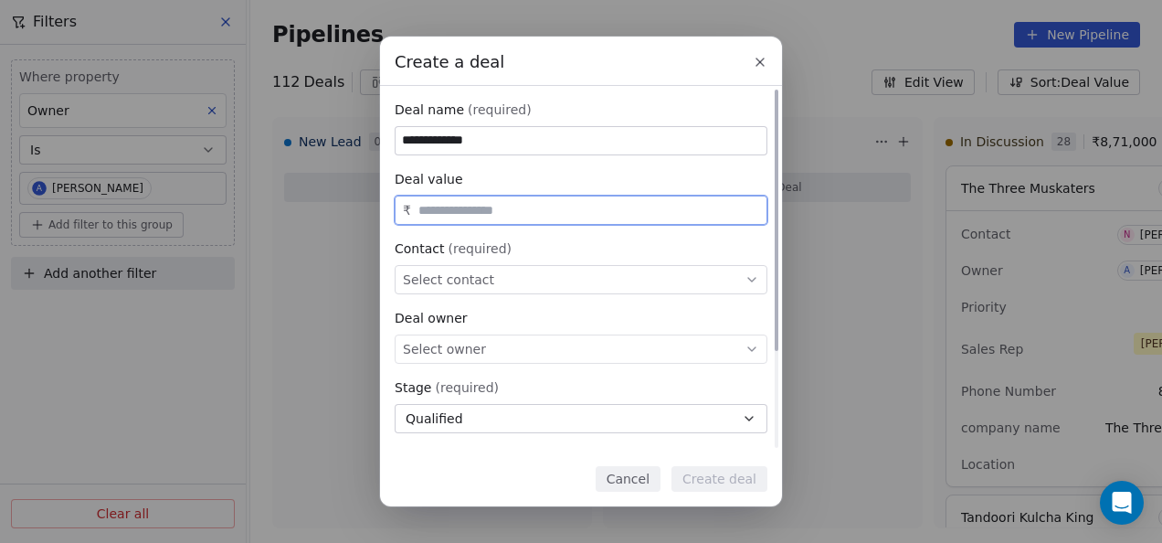
click at [524, 271] on div "Select contact" at bounding box center [581, 279] width 373 height 29
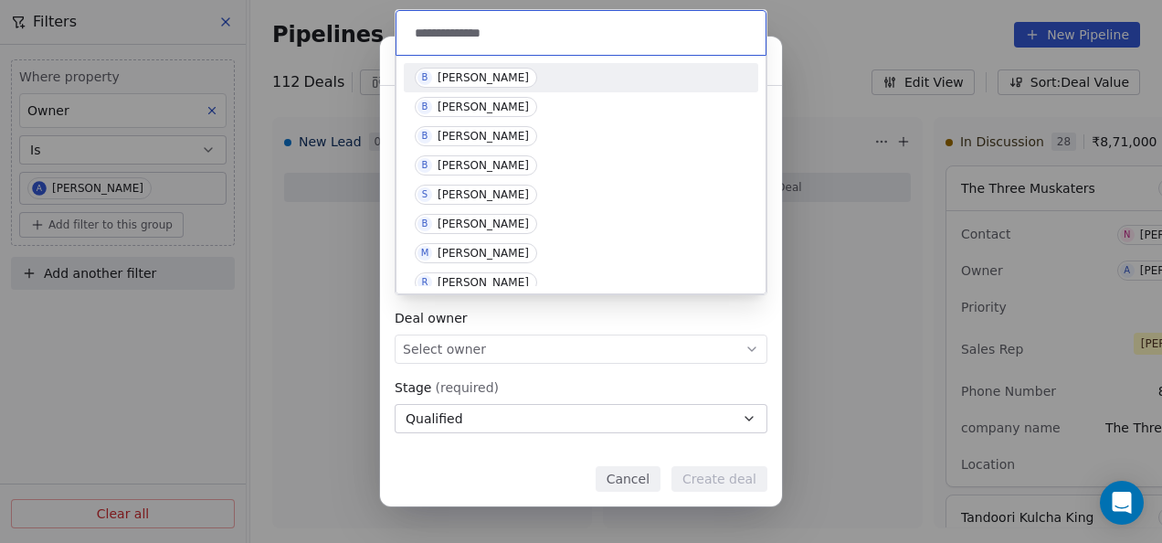
type input "**********"
click at [502, 77] on div "[PERSON_NAME]" at bounding box center [483, 77] width 91 height 13
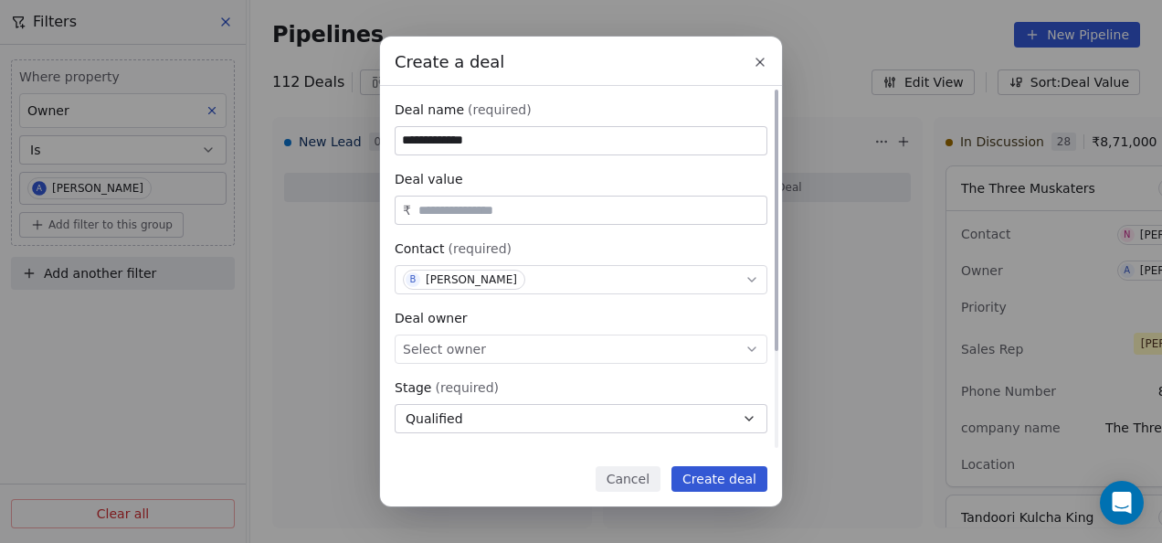
click at [543, 352] on div "Select owner" at bounding box center [581, 348] width 373 height 29
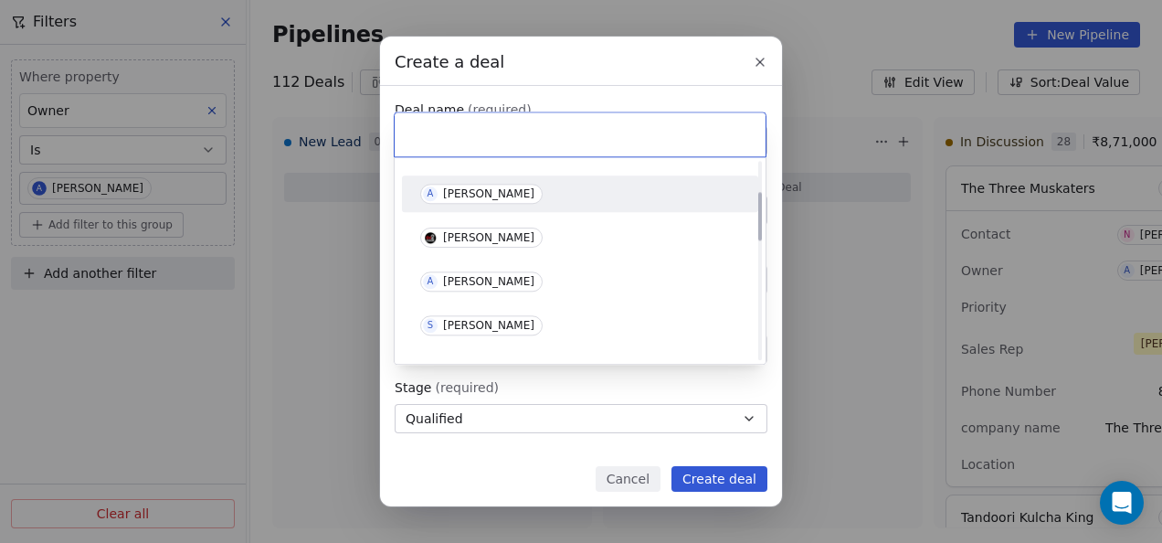
scroll to position [183, 0]
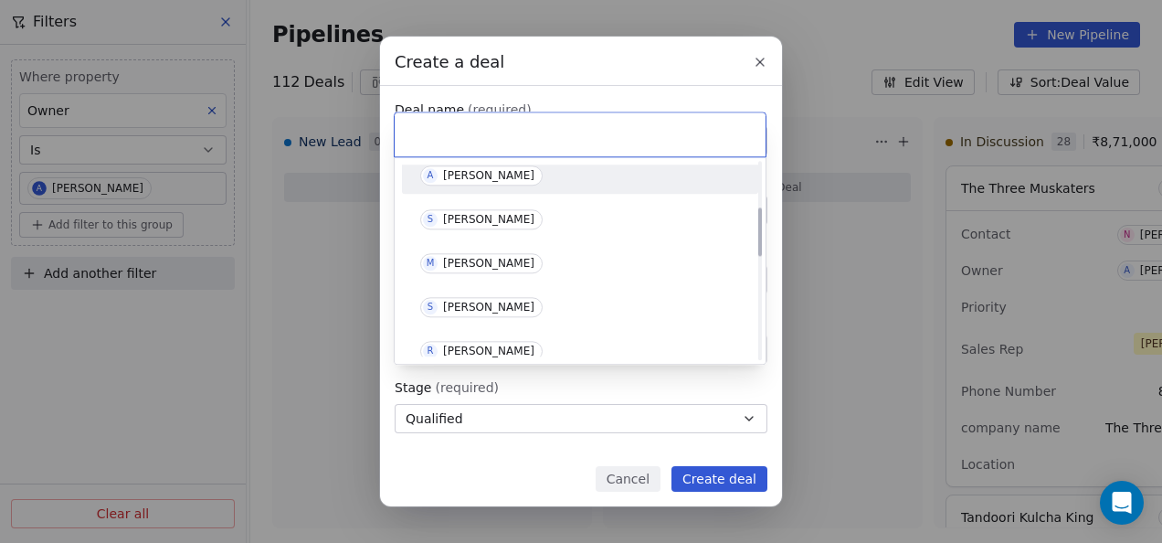
click at [483, 174] on div "[PERSON_NAME]" at bounding box center [488, 175] width 91 height 13
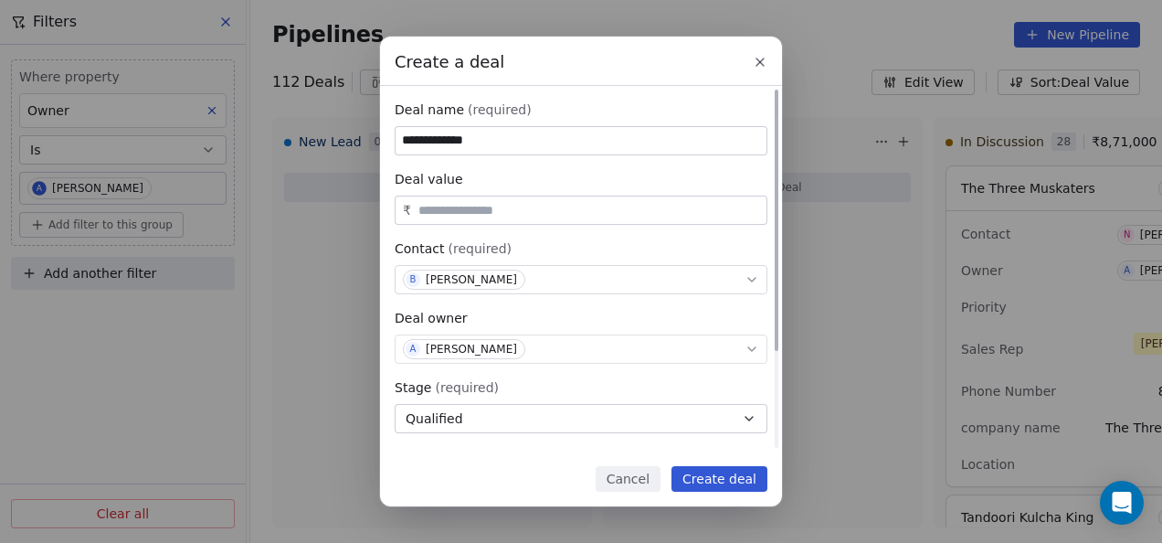
click at [537, 409] on button "Qualified" at bounding box center [581, 418] width 373 height 29
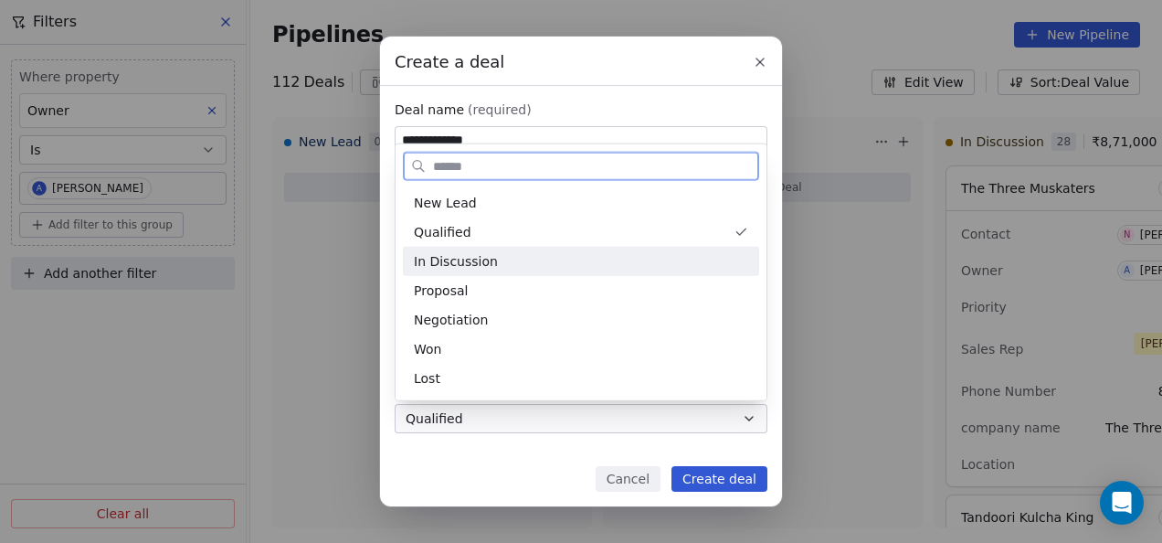
click at [508, 249] on div "In Discussion" at bounding box center [581, 261] width 356 height 29
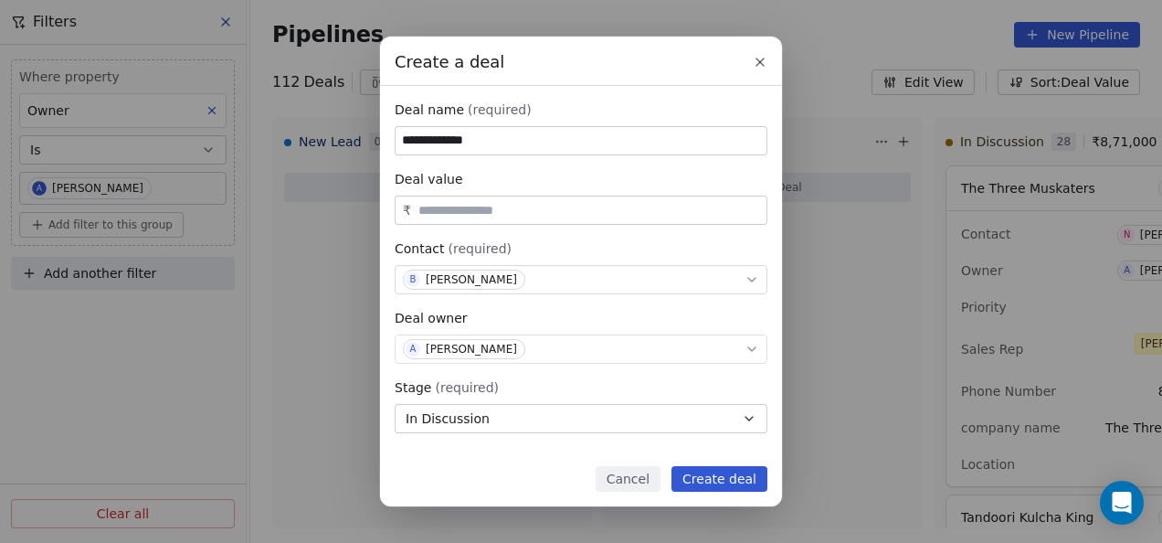
click at [724, 479] on button "Create deal" at bounding box center [719, 479] width 96 height 26
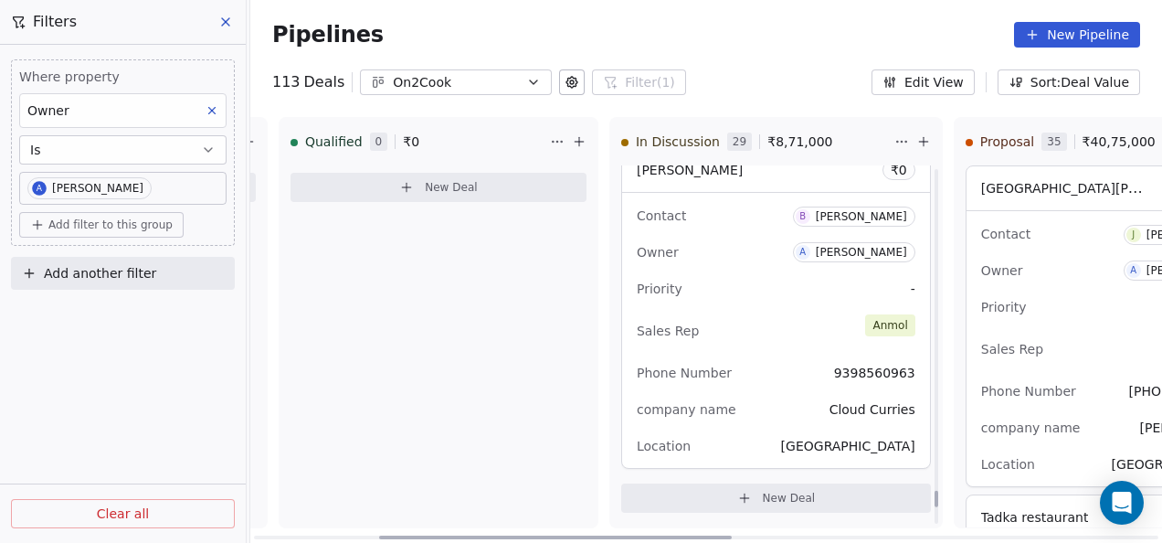
scroll to position [8180, 0]
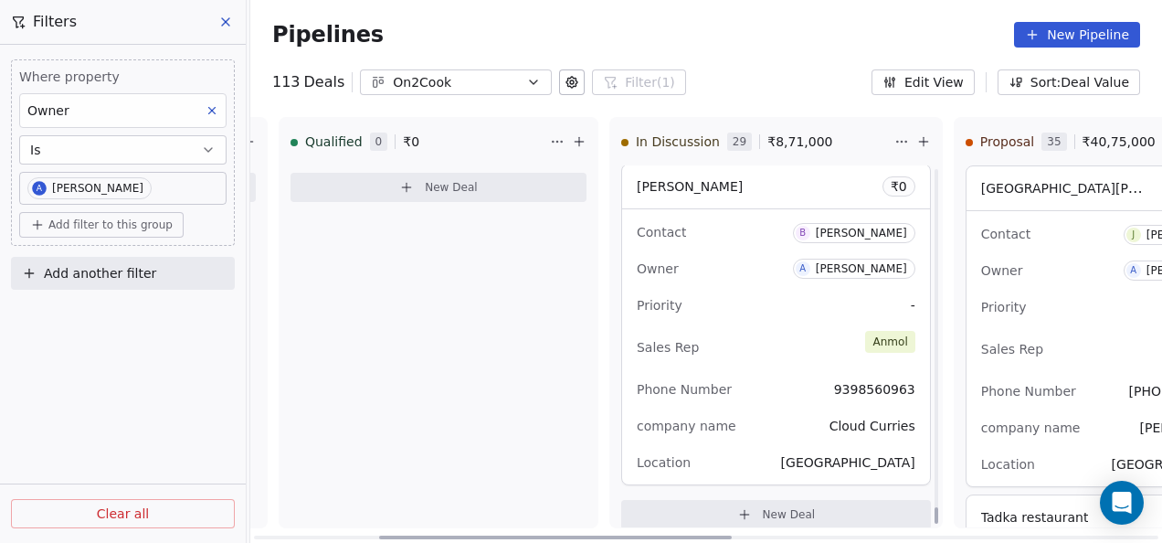
click at [767, 375] on div "Phone Number [PHONE_NUMBER]" at bounding box center [776, 389] width 279 height 29
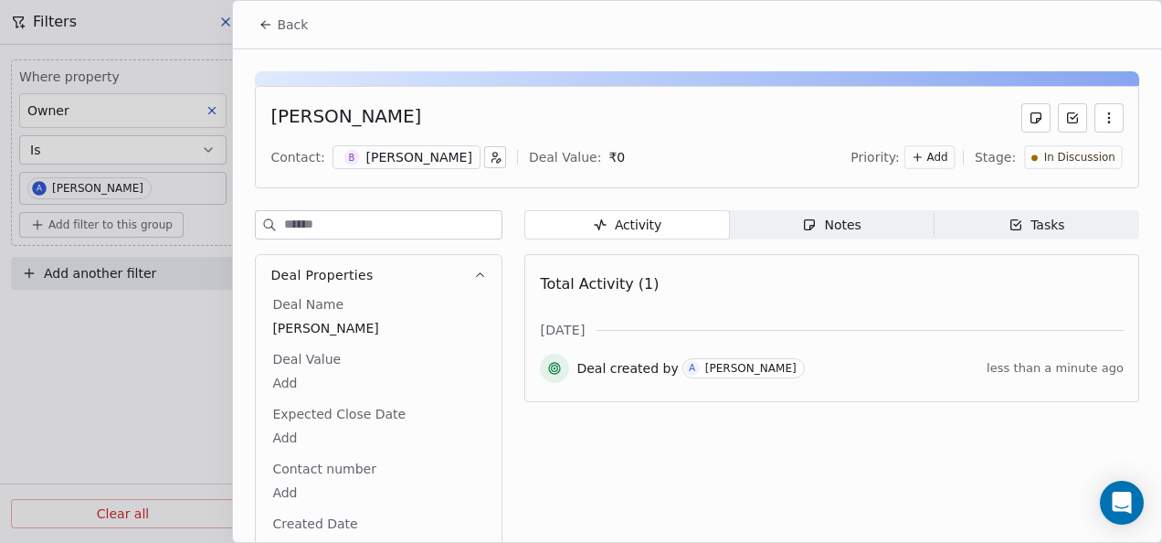
click at [429, 148] on div "[PERSON_NAME]" at bounding box center [419, 157] width 106 height 18
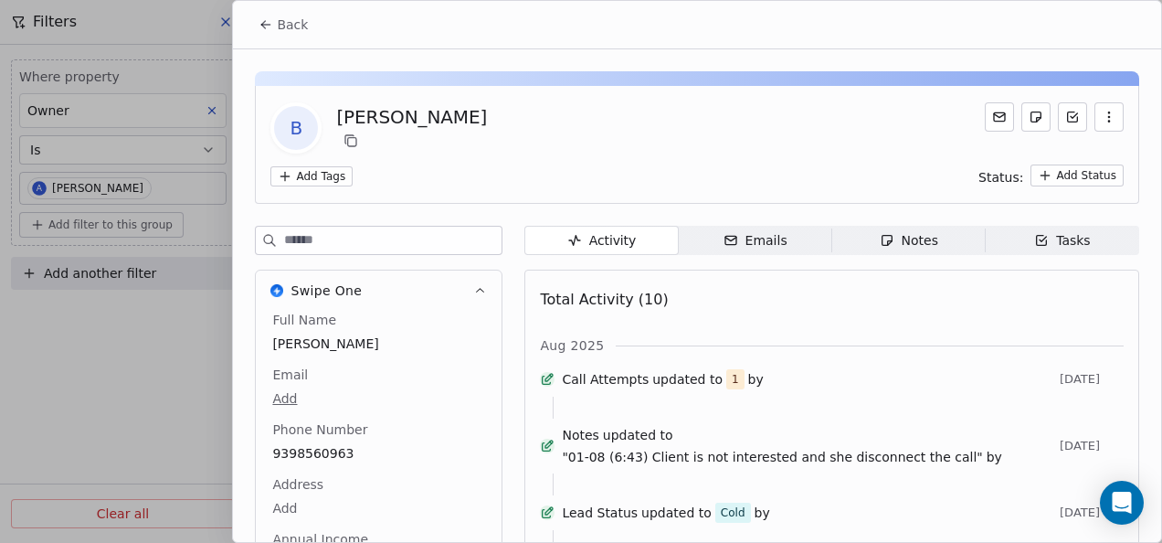
click at [261, 17] on icon at bounding box center [266, 24] width 15 height 15
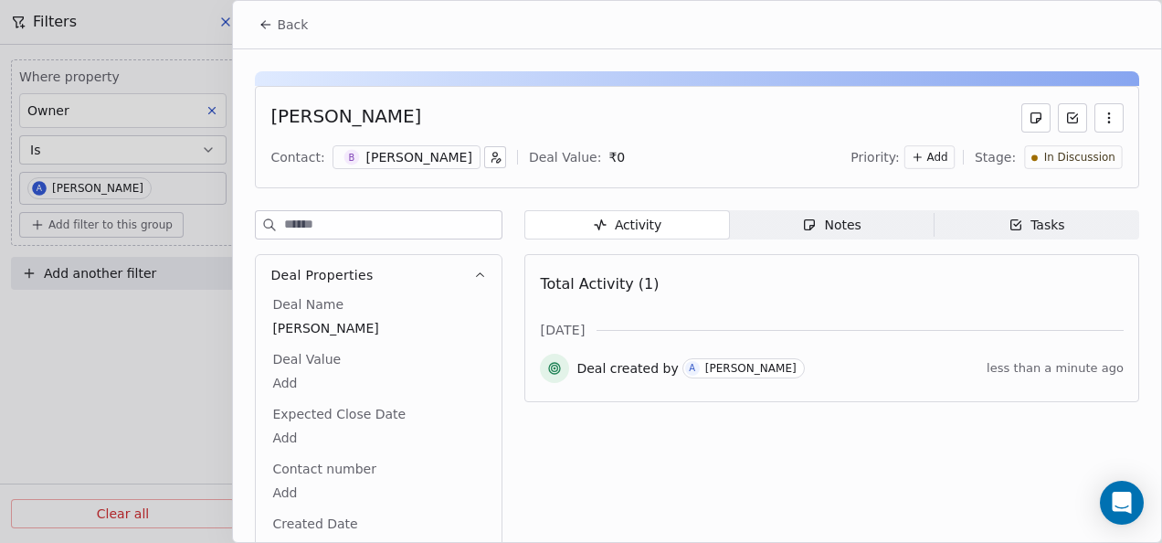
click at [497, 159] on icon "button" at bounding box center [499, 161] width 4 height 4
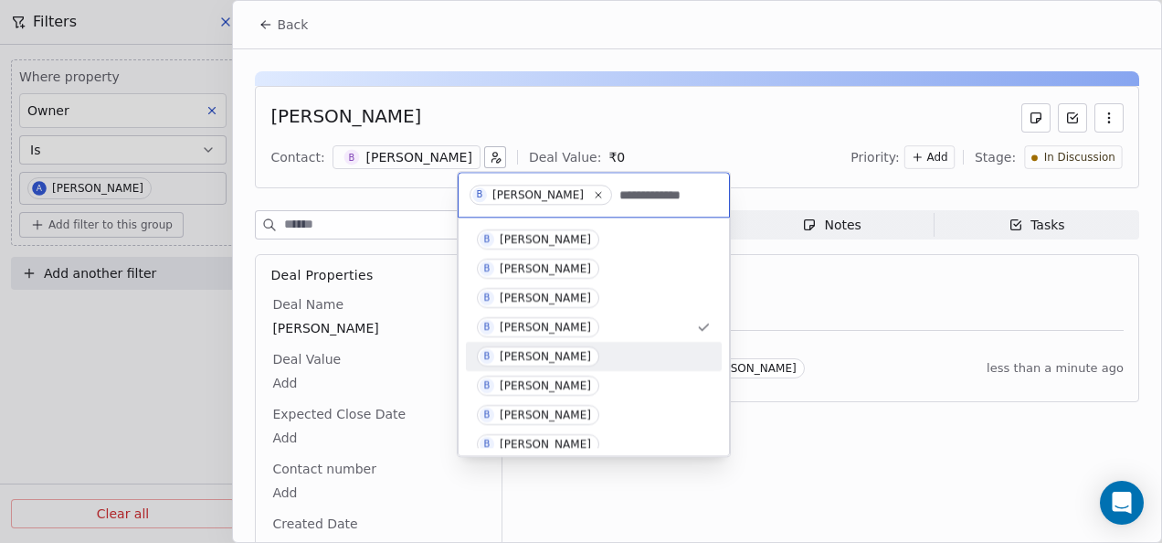
type input "**********"
click at [562, 350] on div "[PERSON_NAME]" at bounding box center [545, 356] width 91 height 13
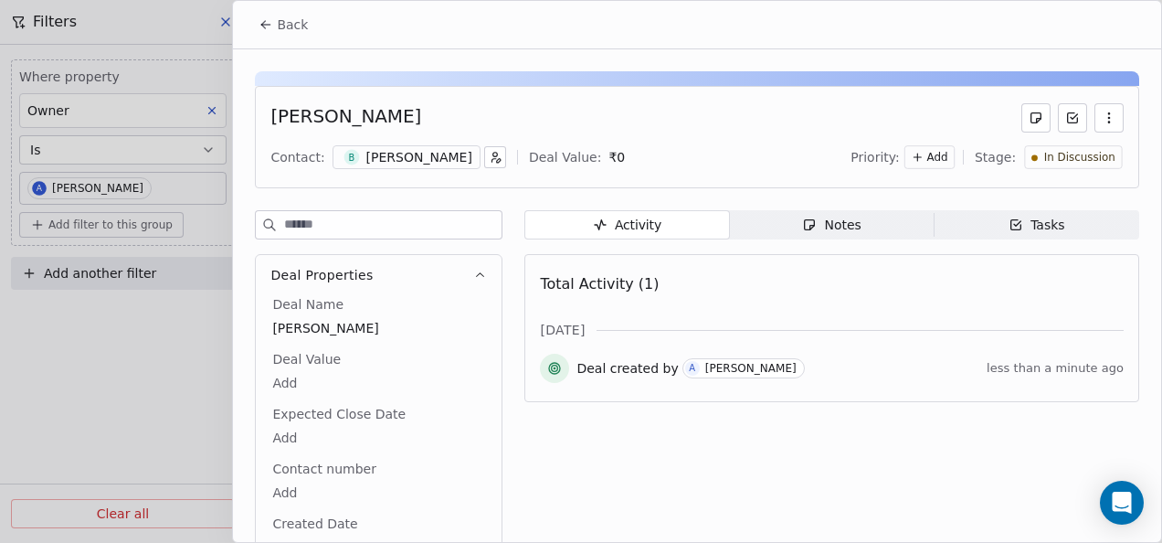
click at [376, 159] on div "[PERSON_NAME]" at bounding box center [419, 157] width 106 height 18
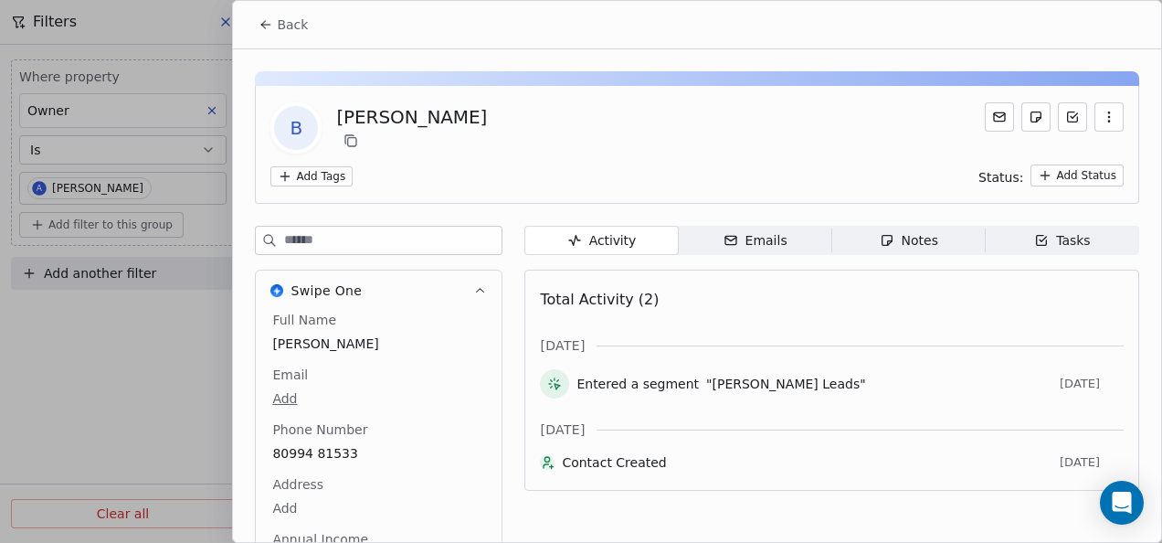
click at [281, 32] on span "Back" at bounding box center [292, 25] width 31 height 18
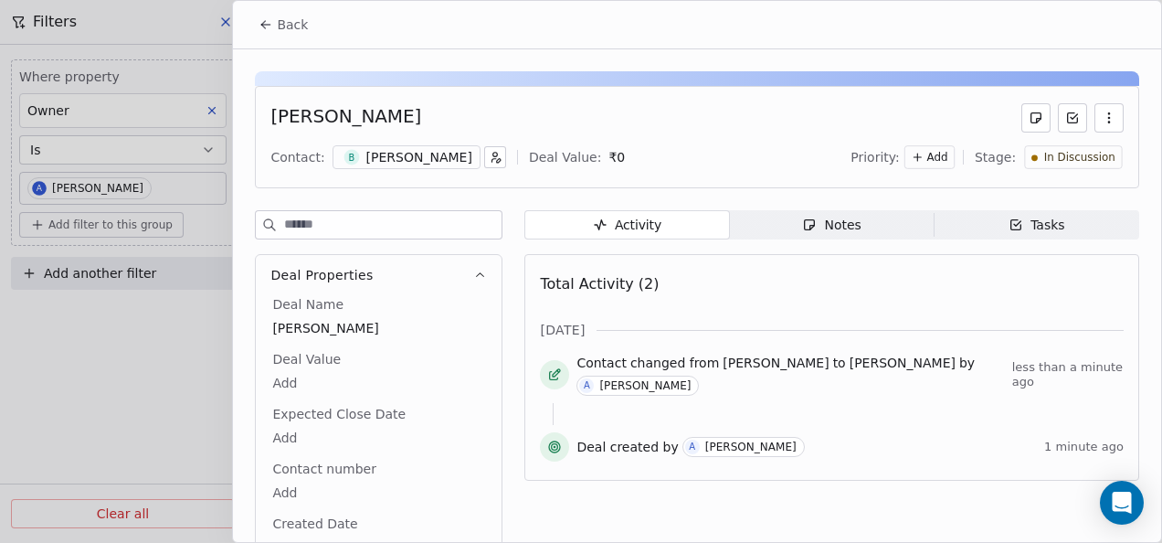
click at [484, 163] on button "button" at bounding box center [495, 157] width 22 height 22
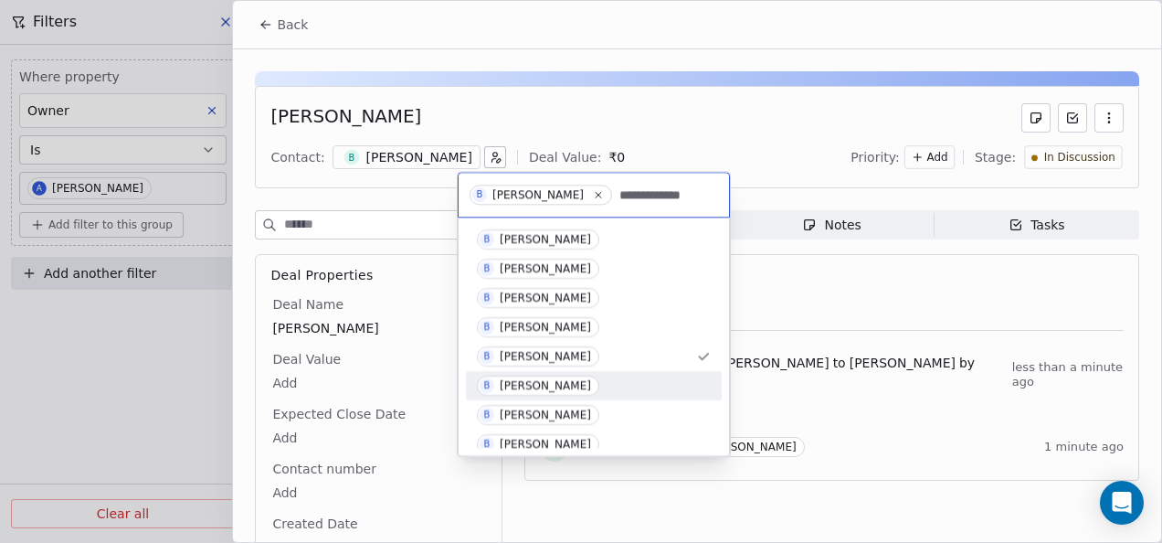
click at [548, 375] on span "B [PERSON_NAME]" at bounding box center [538, 385] width 122 height 20
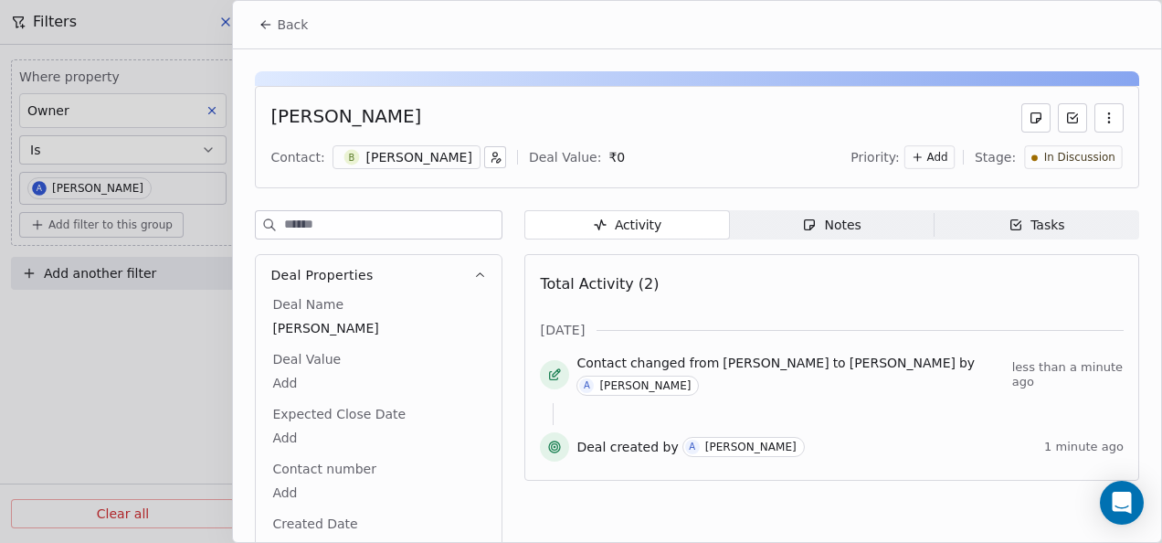
click at [387, 159] on div "[PERSON_NAME]" at bounding box center [419, 157] width 106 height 18
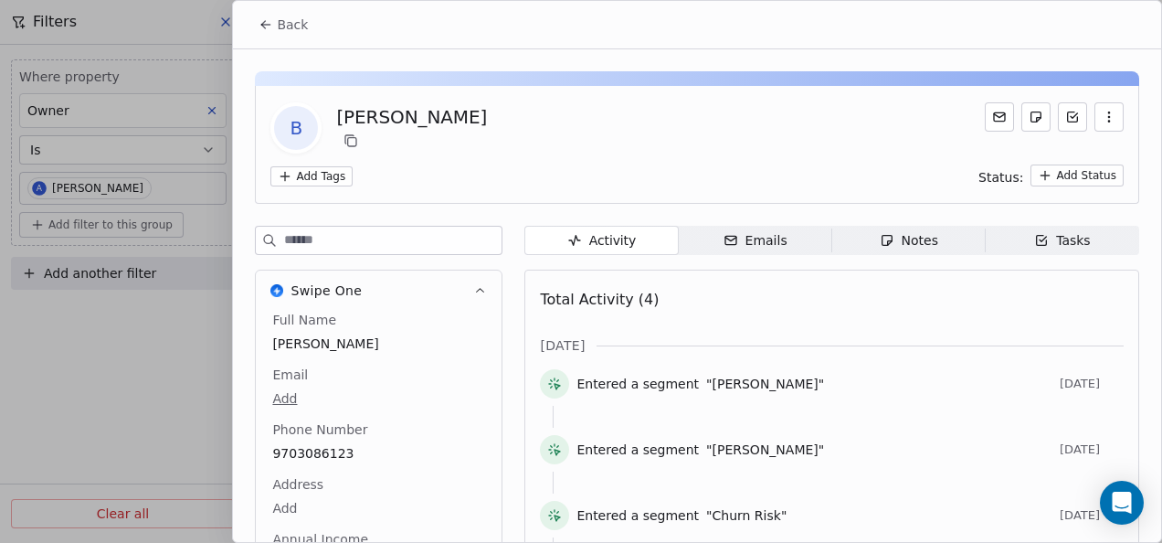
click at [271, 26] on icon at bounding box center [266, 24] width 15 height 15
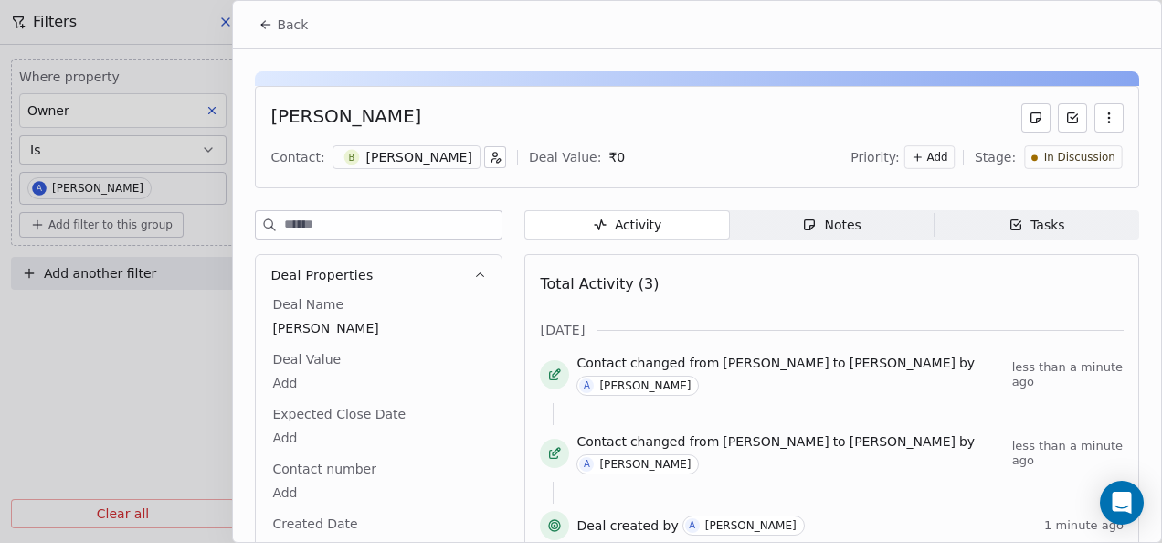
click at [489, 155] on icon "button" at bounding box center [495, 157] width 13 height 13
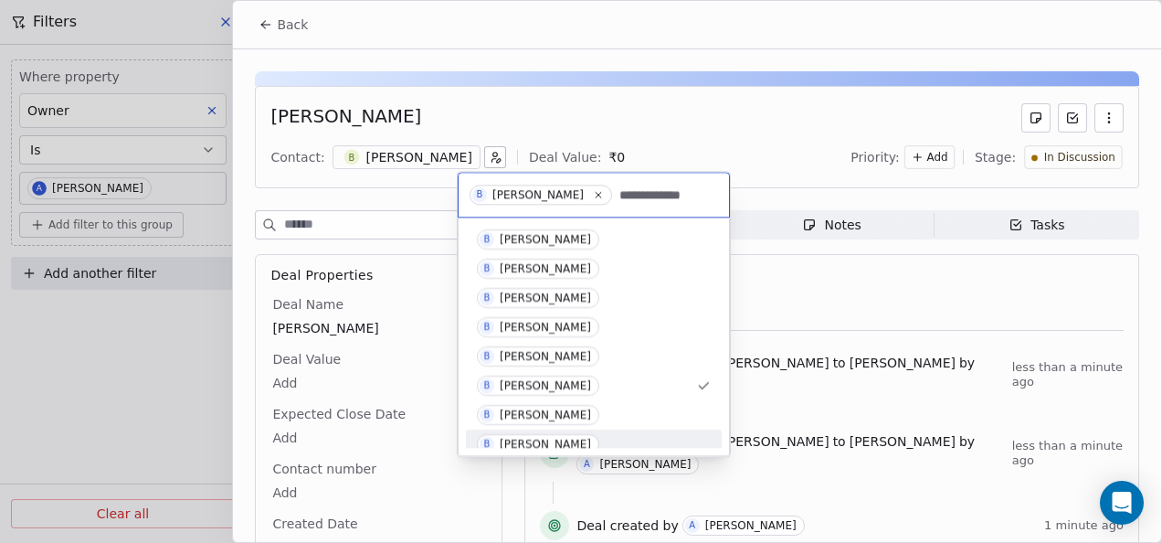
click at [579, 446] on span "B [PERSON_NAME]" at bounding box center [538, 444] width 122 height 20
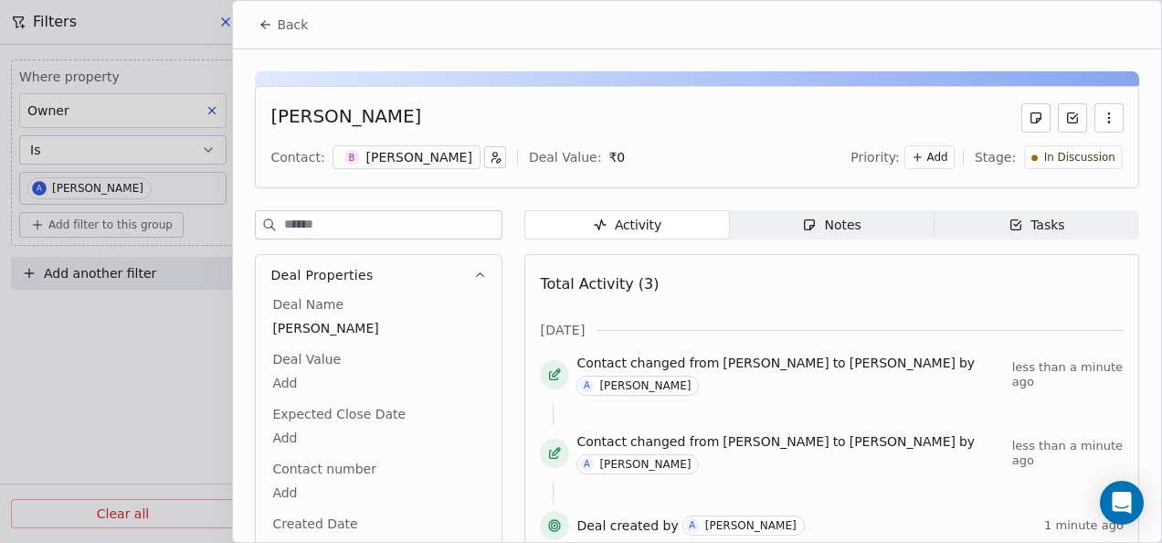
click at [408, 150] on div "[PERSON_NAME]" at bounding box center [419, 157] width 106 height 18
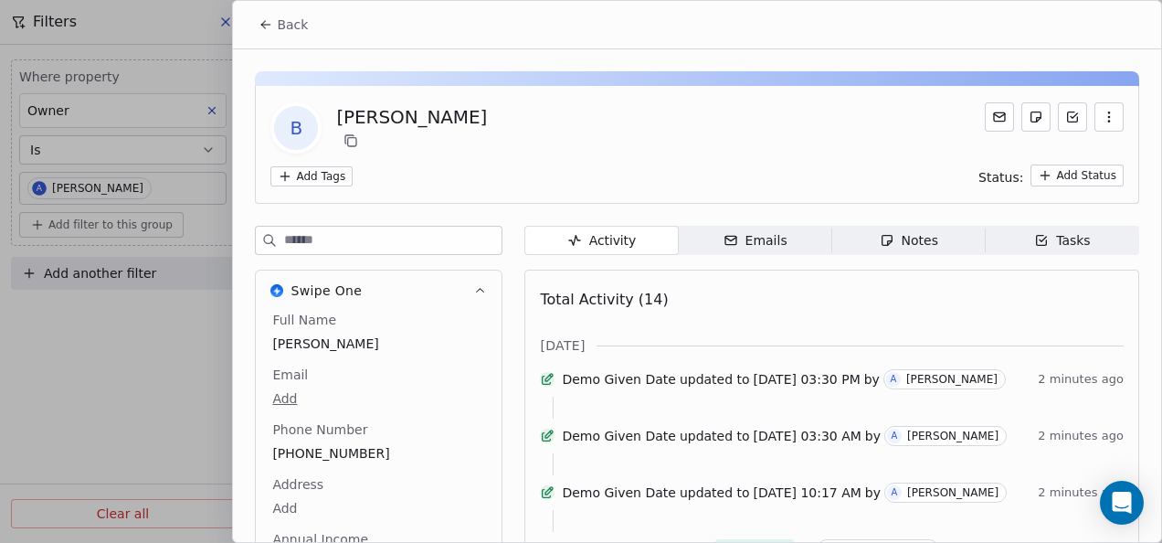
click at [333, 177] on html "On2Cook India Pvt. Ltd. Contacts People Marketing Workflows Campaigns Metrics &…" at bounding box center [581, 271] width 1162 height 543
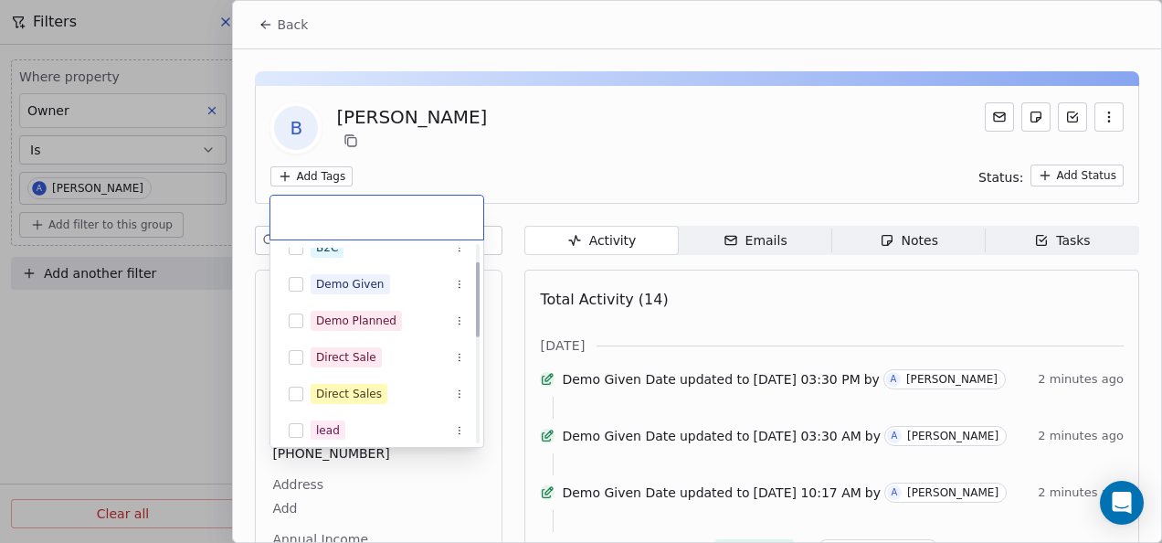
scroll to position [46, 0]
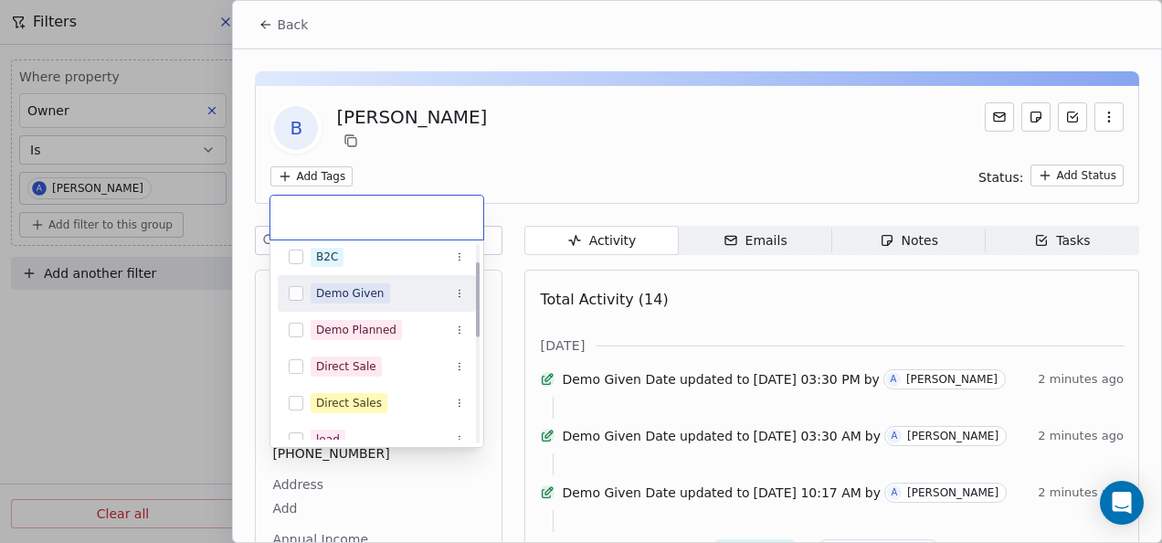
click at [358, 292] on div "Demo Given" at bounding box center [350, 293] width 69 height 16
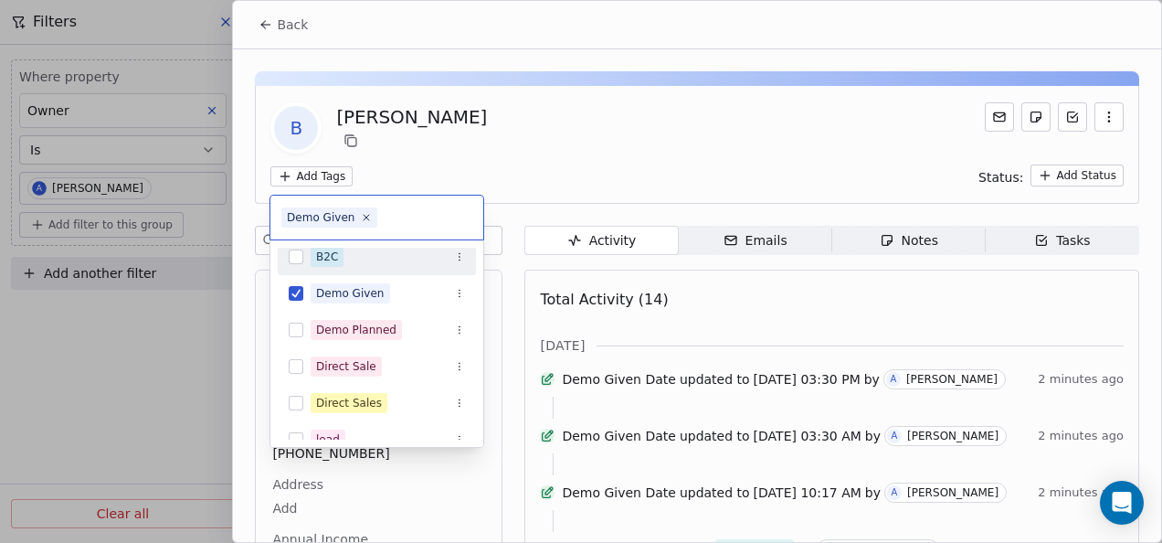
click at [497, 190] on html "On2Cook India Pvt. Ltd. Contacts People Marketing Workflows Campaigns Metrics &…" at bounding box center [581, 271] width 1162 height 543
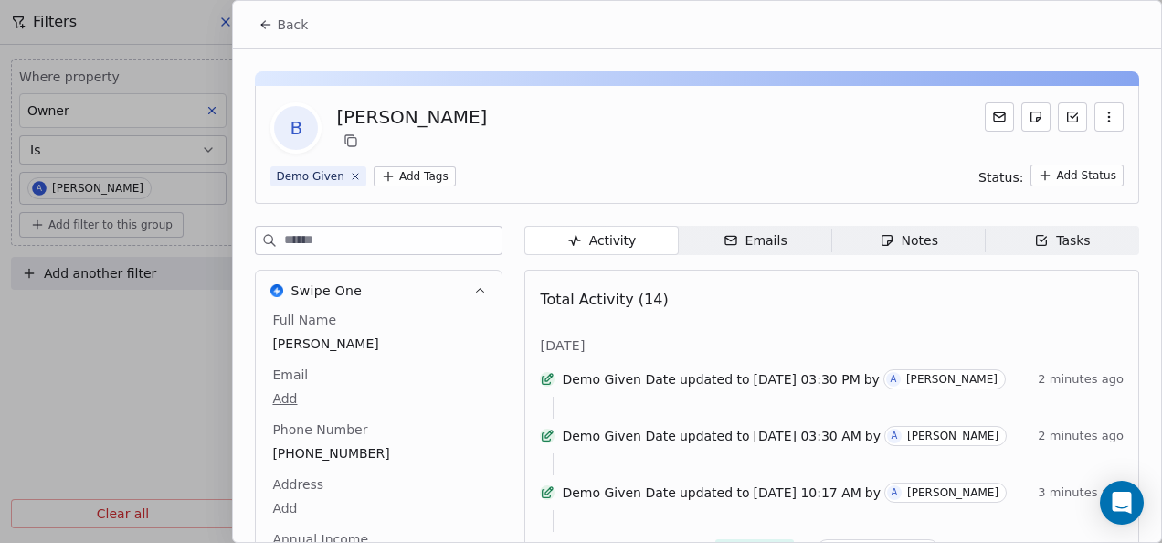
click at [274, 25] on button "Back" at bounding box center [283, 24] width 71 height 33
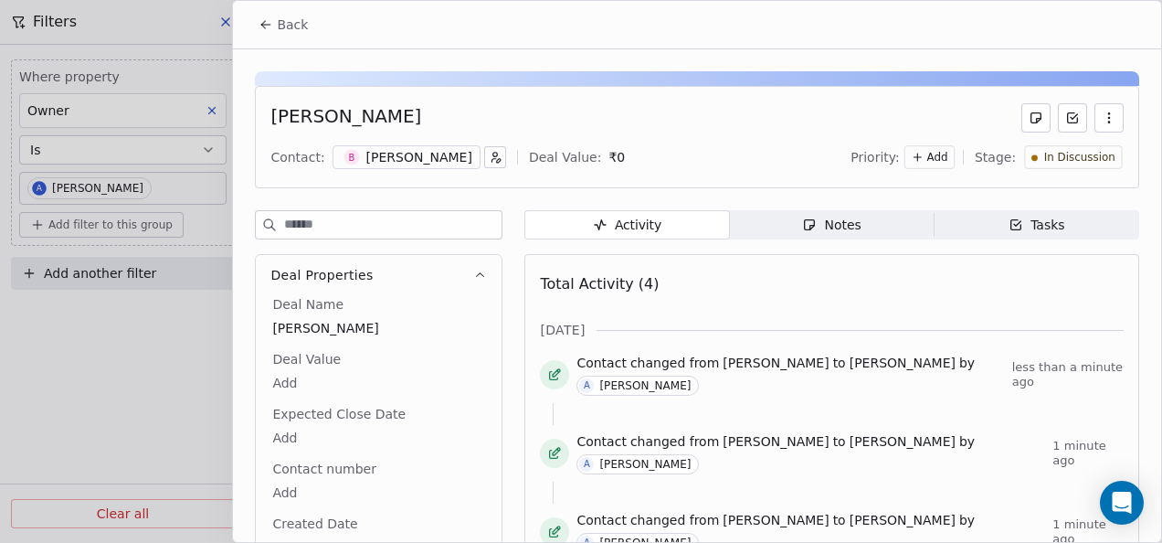
click at [780, 232] on span "Notes Notes" at bounding box center [832, 224] width 205 height 29
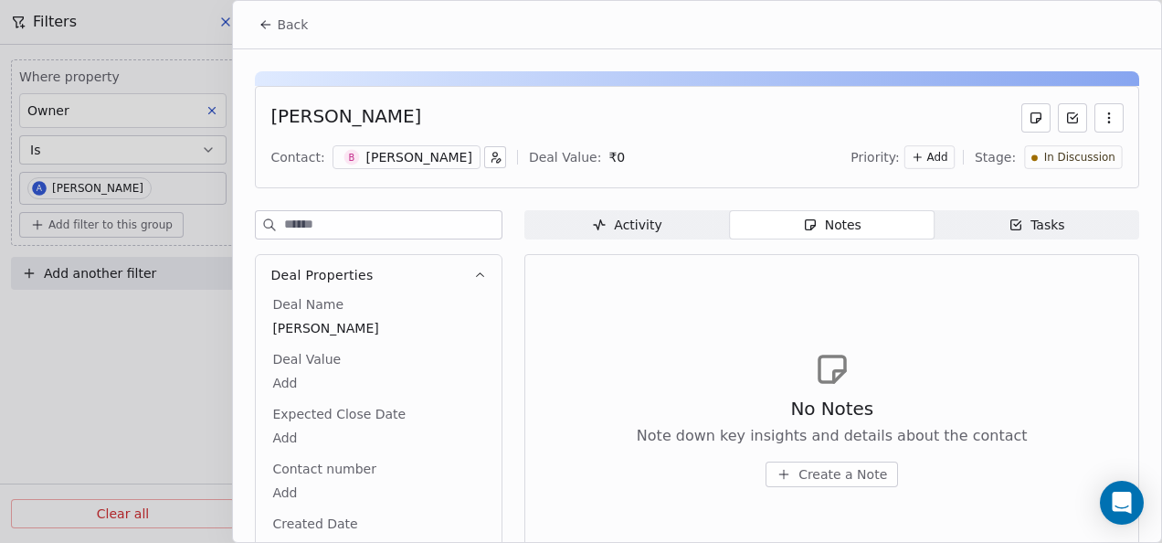
click at [788, 472] on button "Create a Note" at bounding box center [832, 474] width 132 height 26
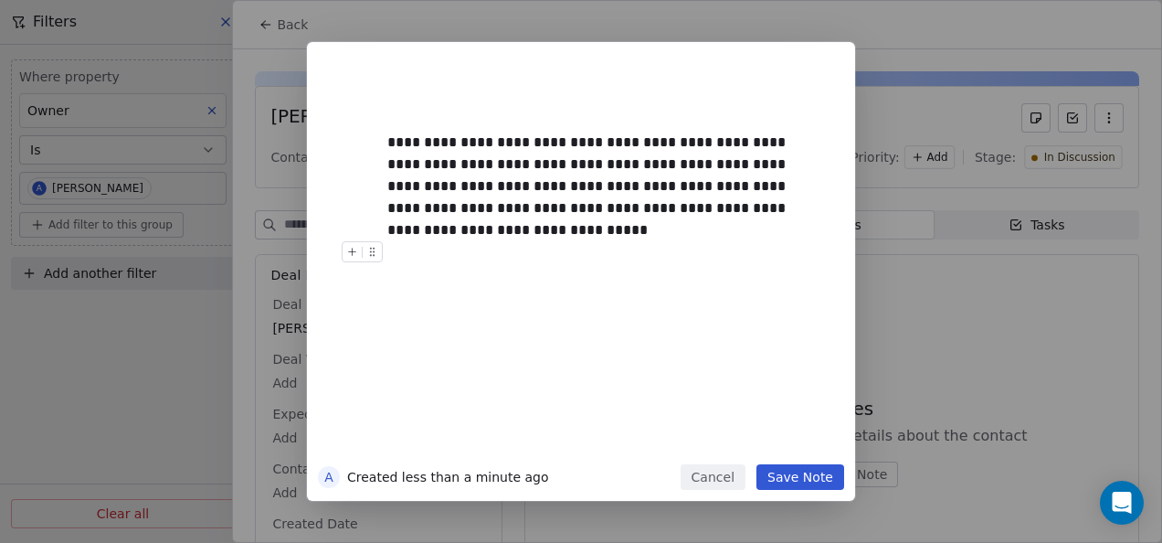
click at [784, 475] on button "Save Note" at bounding box center [800, 477] width 88 height 26
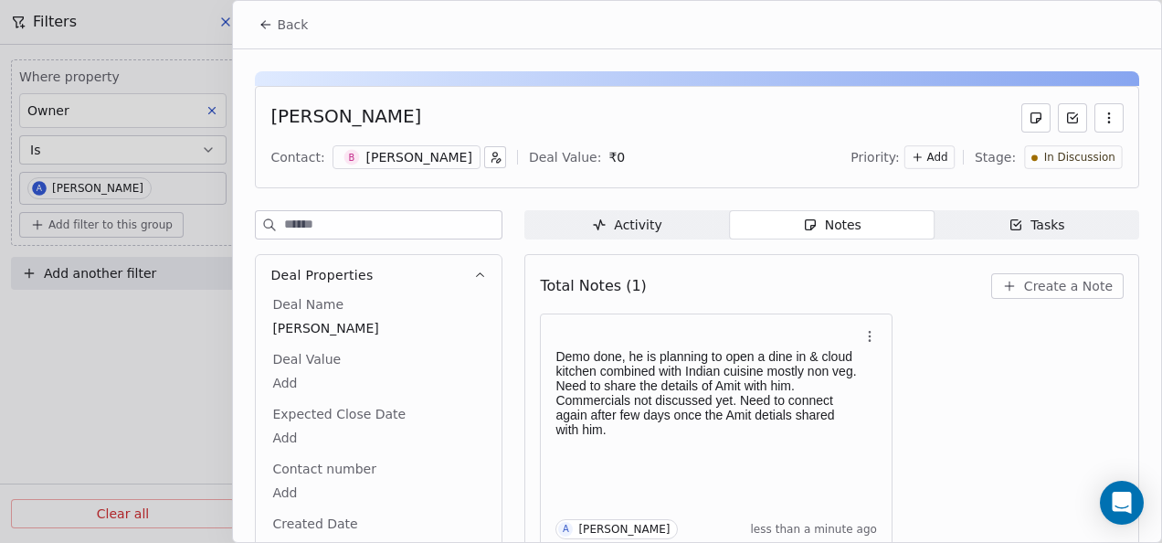
click at [269, 27] on icon at bounding box center [266, 24] width 15 height 15
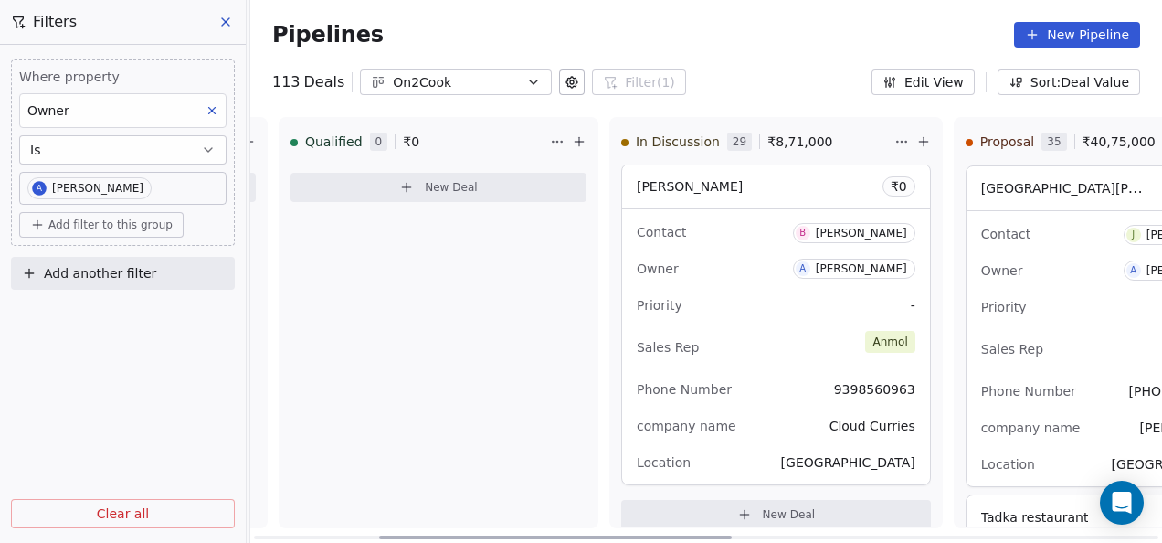
click at [572, 135] on icon at bounding box center [579, 141] width 15 height 15
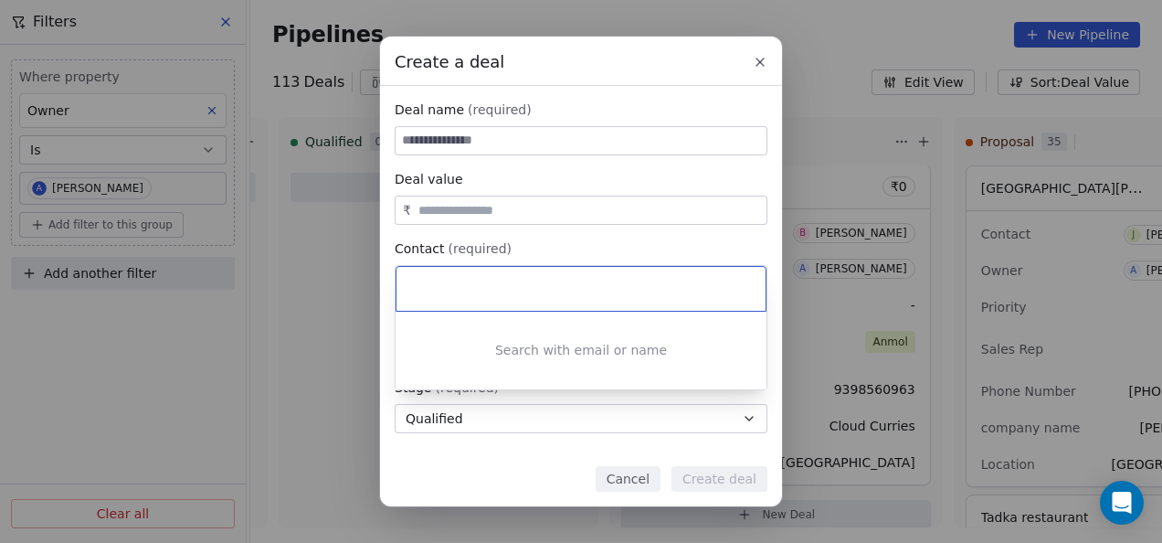
click at [480, 136] on div "Create a deal Deal name (required) Deal value ₹ Contact (required) Select conta…" at bounding box center [581, 272] width 1162 height 470
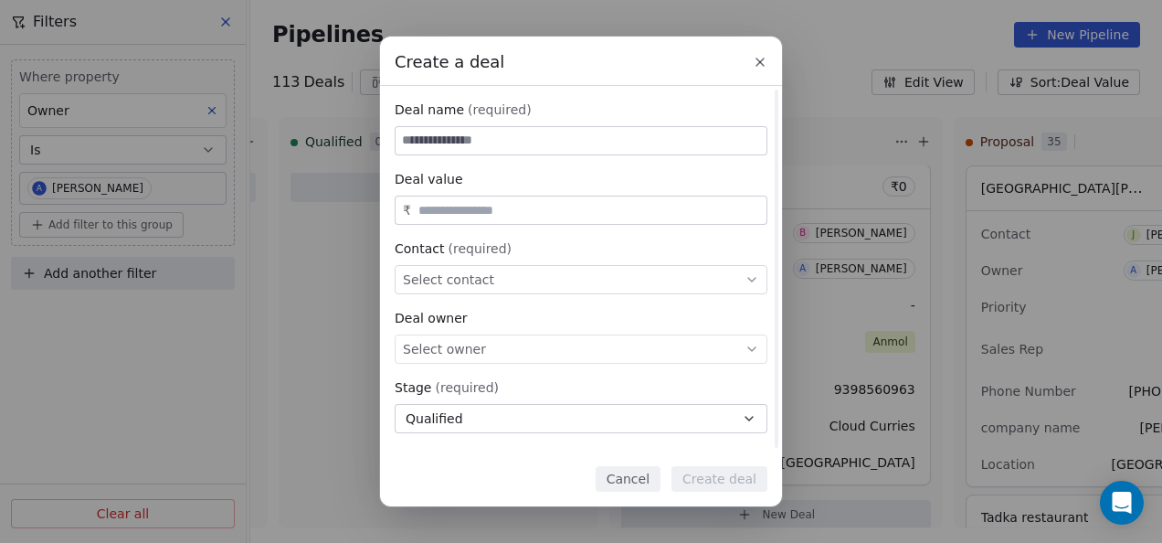
click at [480, 136] on input at bounding box center [581, 140] width 371 height 27
paste input "**********"
type input "**********"
click at [476, 213] on input "text" at bounding box center [589, 211] width 348 height 14
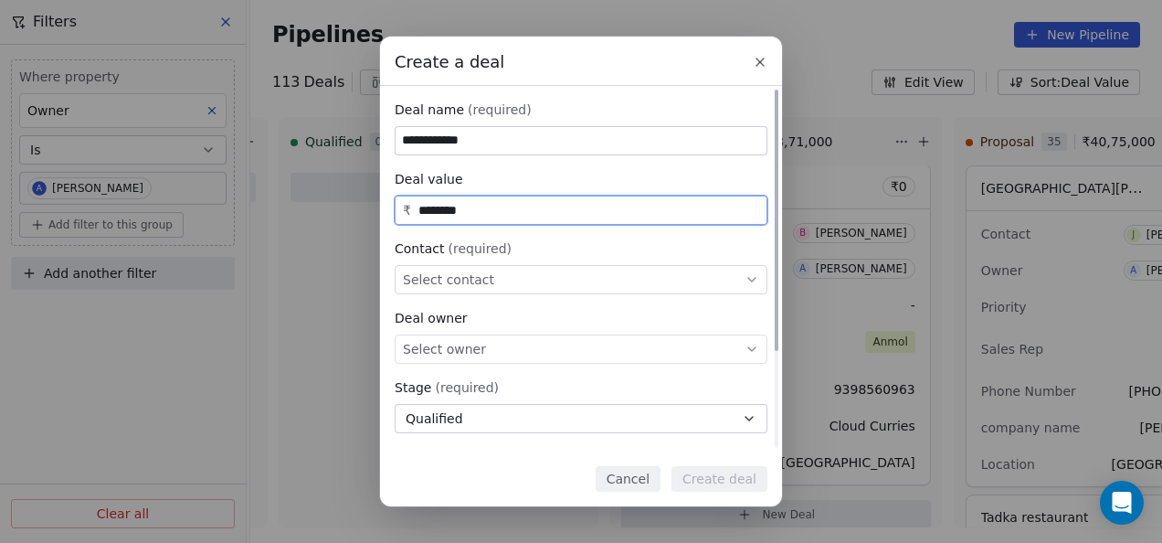
type input "********"
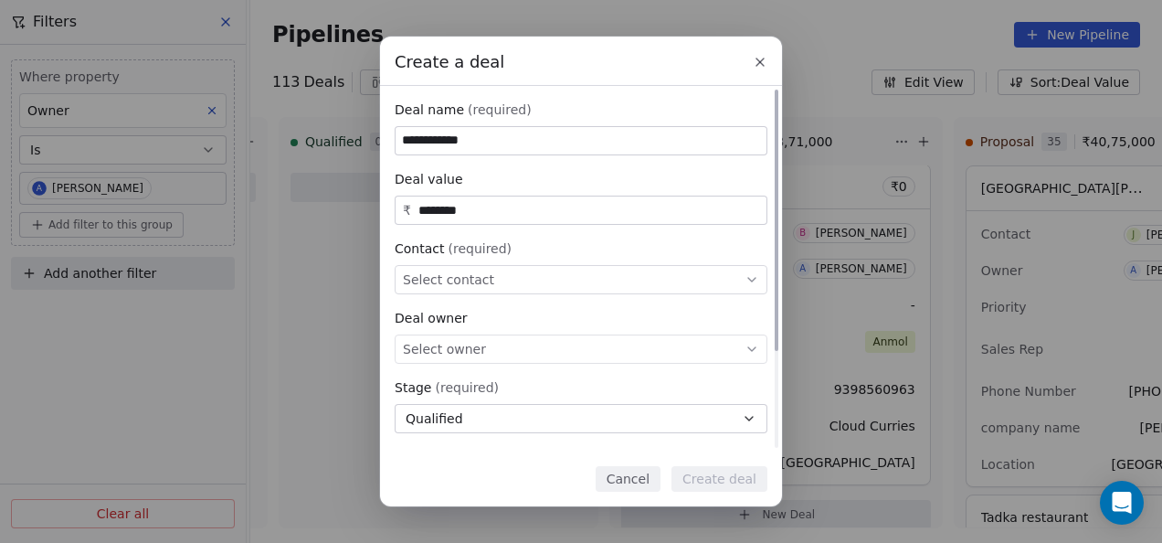
click at [470, 284] on span "Select contact" at bounding box center [448, 279] width 91 height 18
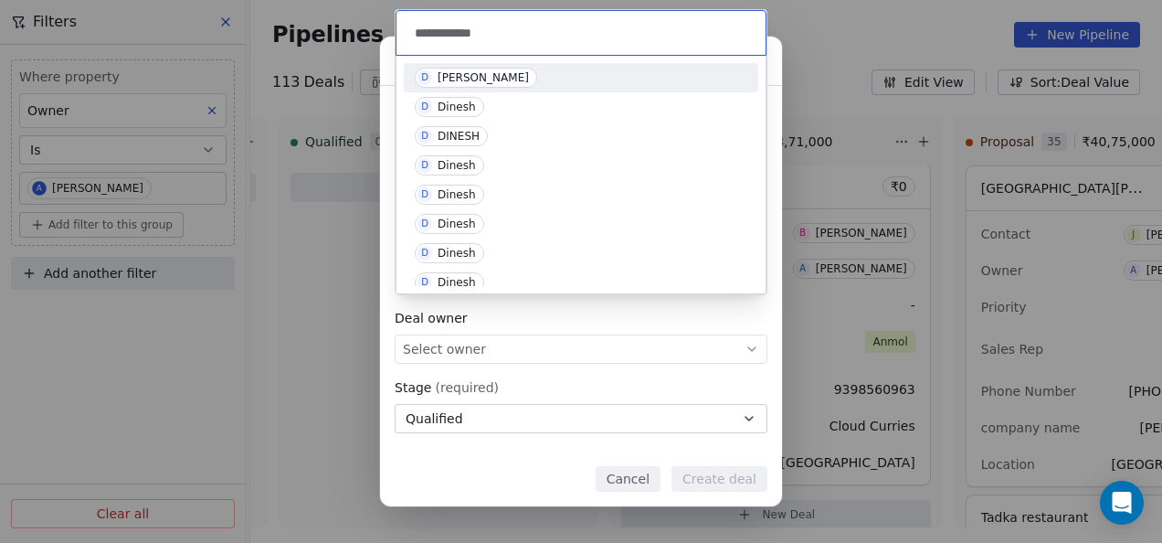
type input "**********"
click at [482, 81] on div "[PERSON_NAME]" at bounding box center [483, 77] width 91 height 13
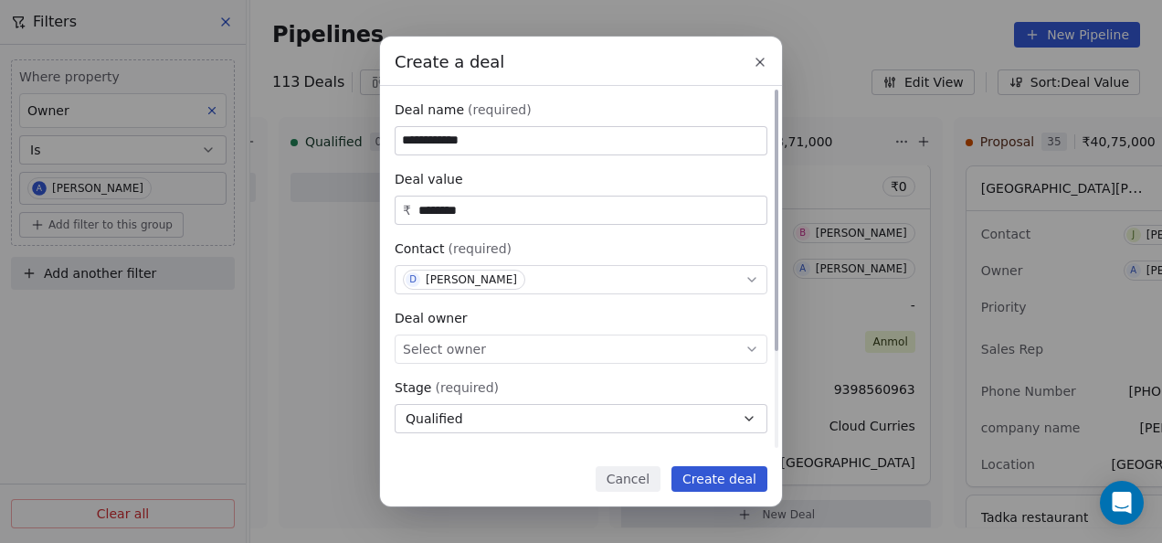
click at [504, 344] on div "Select owner" at bounding box center [581, 348] width 373 height 29
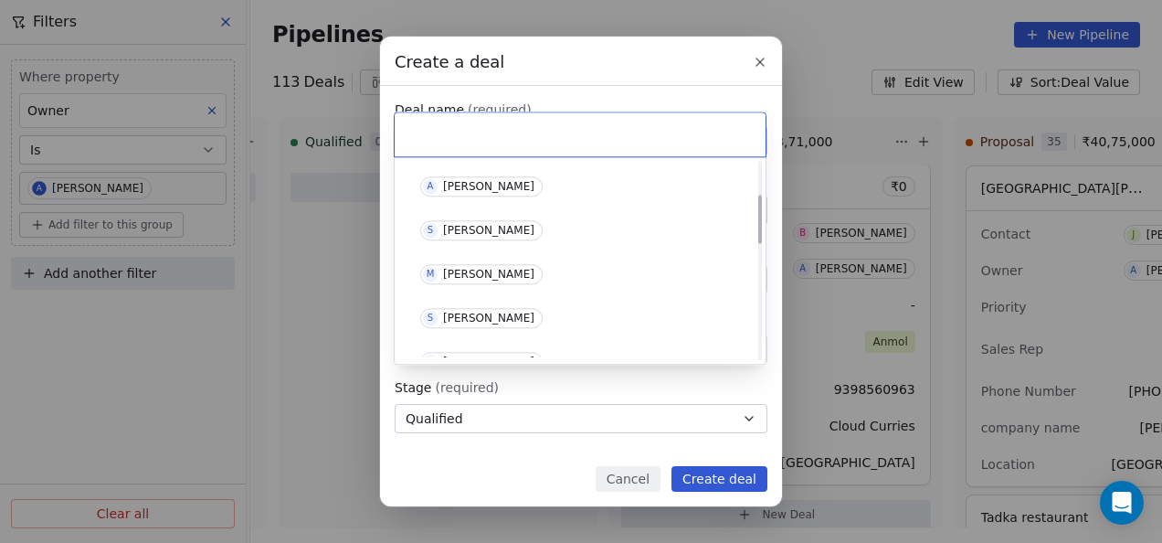
scroll to position [183, 0]
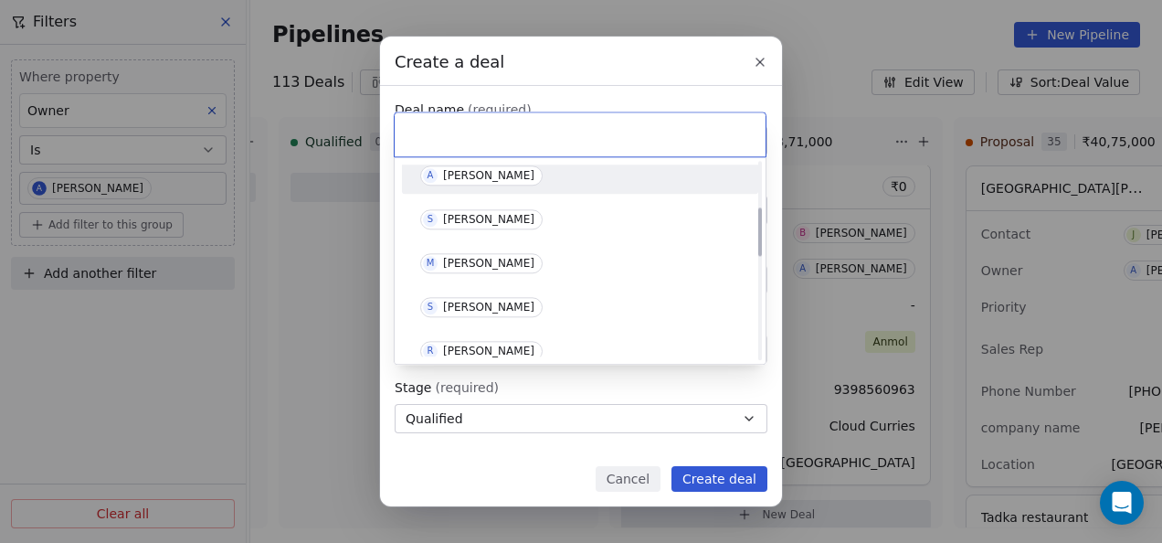
click at [471, 170] on div "[PERSON_NAME]" at bounding box center [488, 175] width 91 height 13
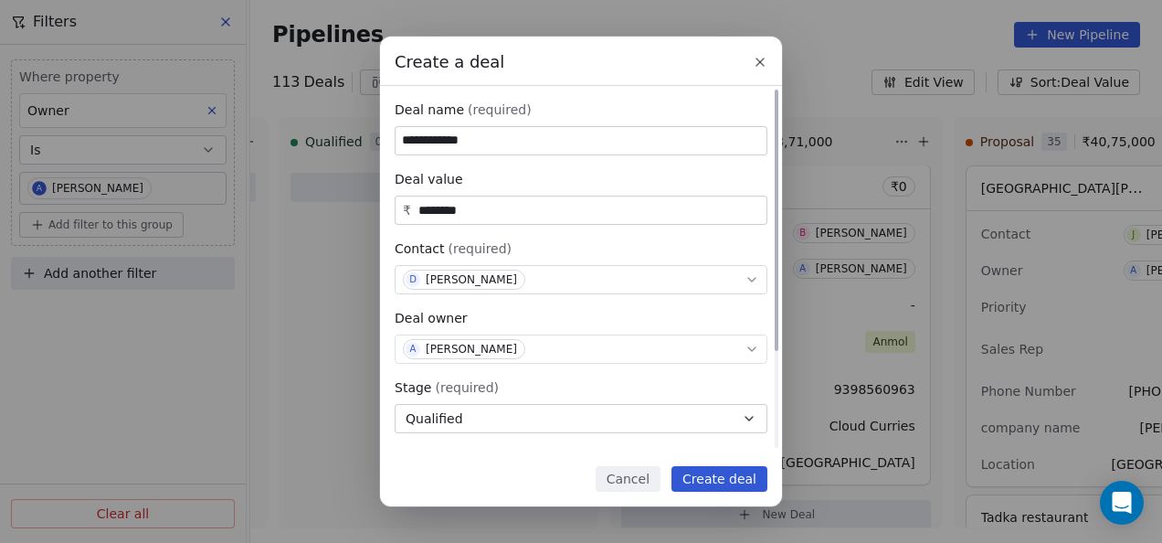
click at [472, 413] on button "Qualified" at bounding box center [581, 418] width 373 height 29
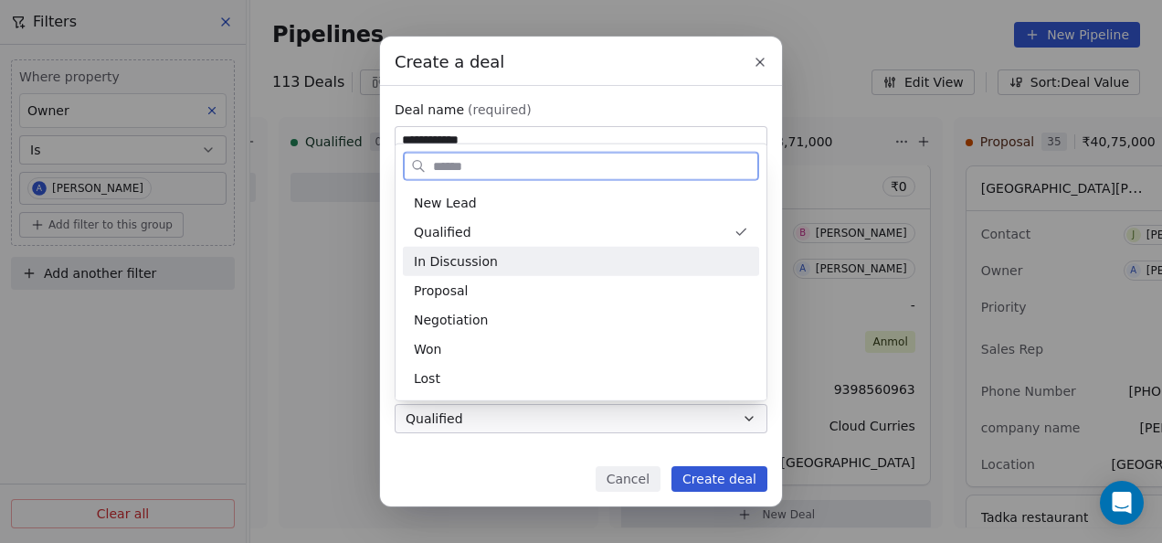
click at [466, 264] on span "In Discussion" at bounding box center [456, 260] width 84 height 19
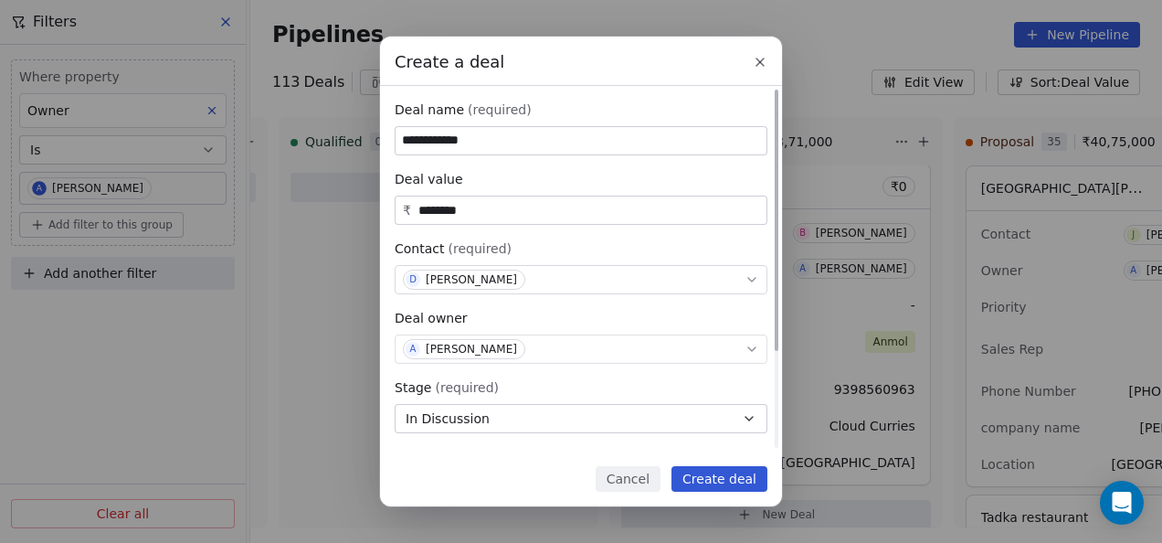
click at [535, 402] on div "Stage (required) In Discussion" at bounding box center [581, 405] width 373 height 55
click at [534, 410] on button "In Discussion" at bounding box center [581, 418] width 373 height 29
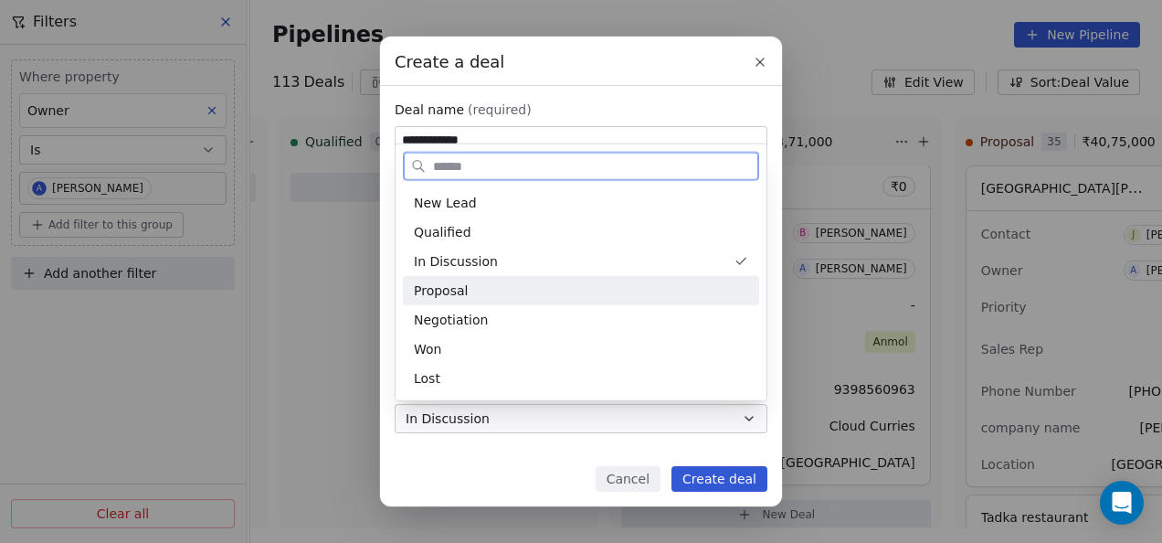
click at [489, 283] on div "Proposal" at bounding box center [581, 289] width 334 height 19
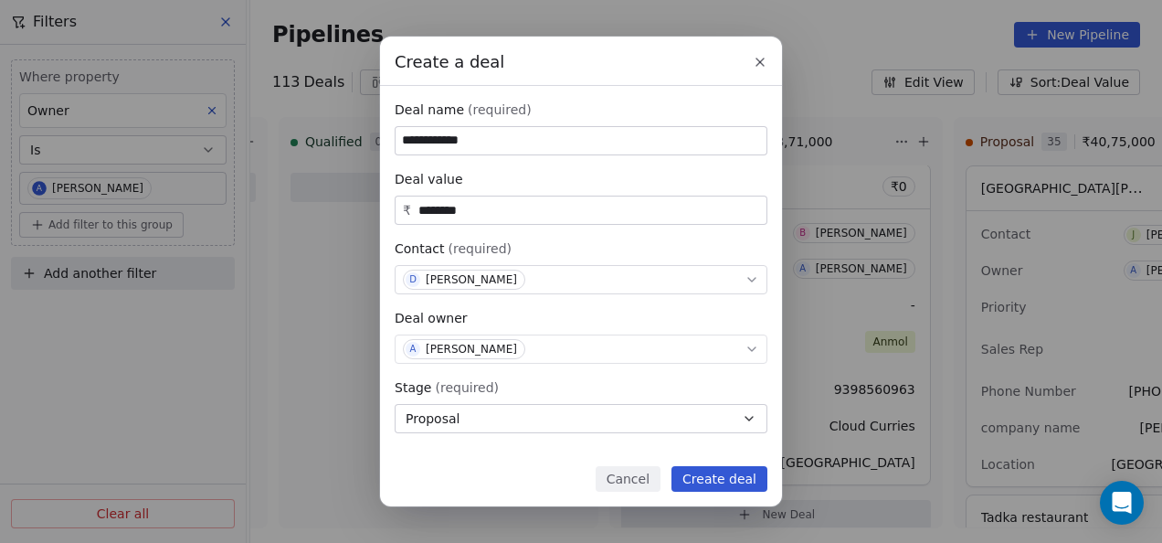
click at [713, 477] on button "Create deal" at bounding box center [719, 479] width 96 height 26
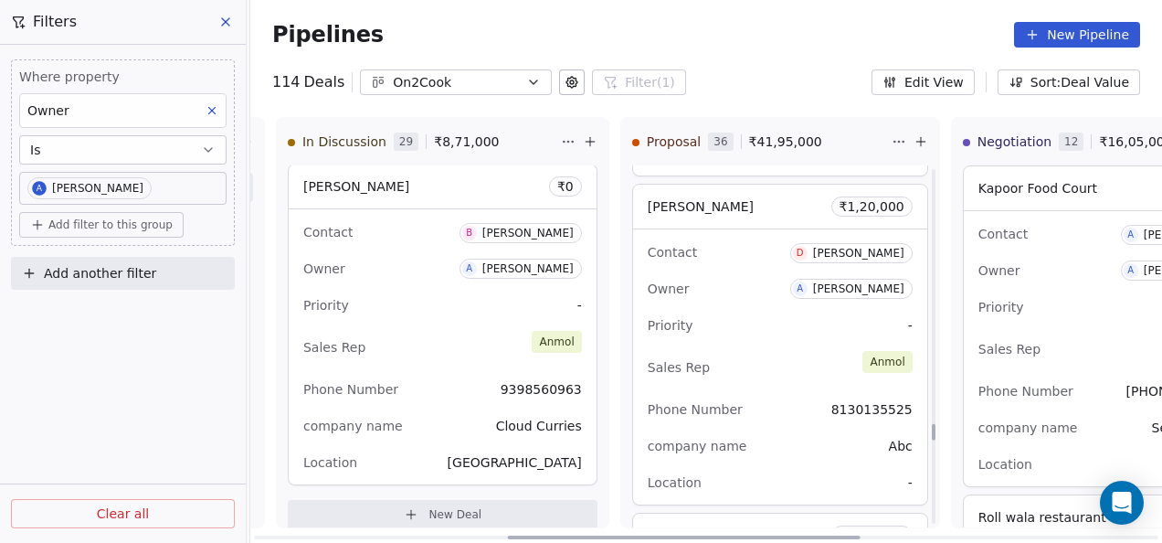
scroll to position [9125, 0]
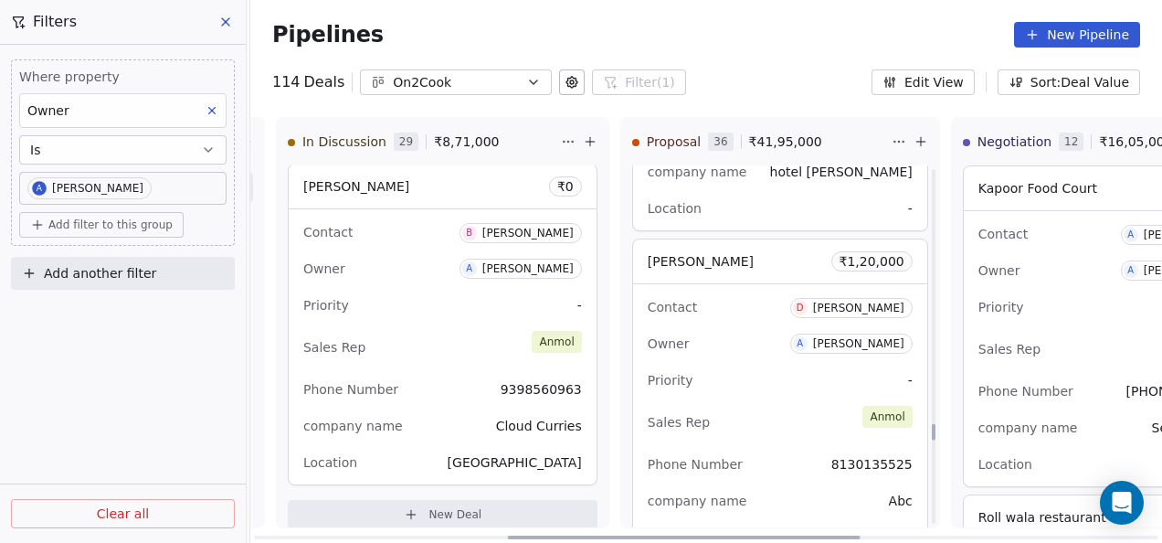
click at [720, 402] on div "Sales Rep [PERSON_NAME]" at bounding box center [780, 422] width 265 height 40
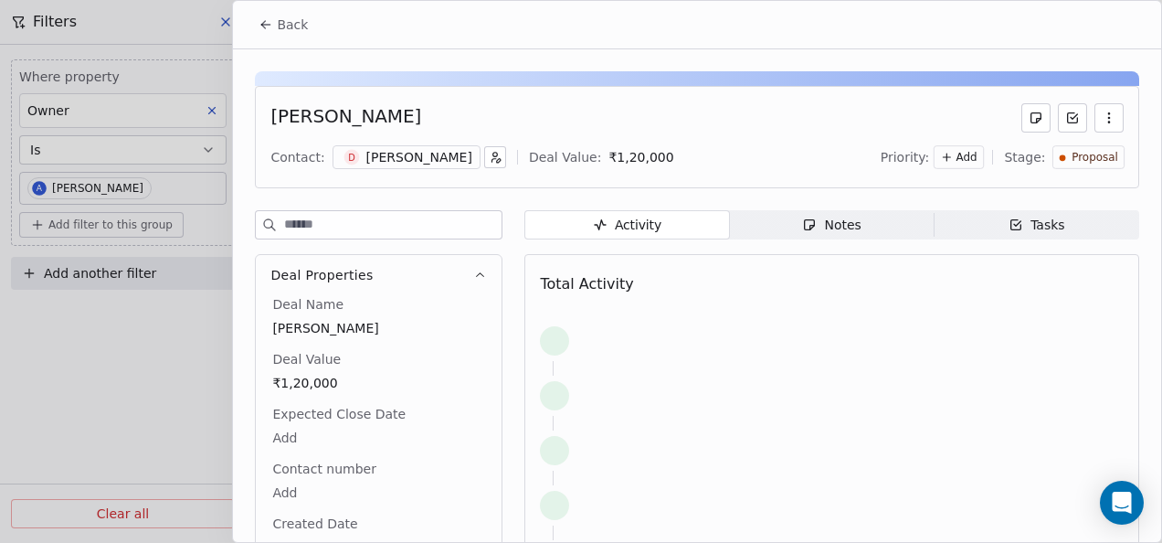
click at [806, 228] on icon "button" at bounding box center [809, 224] width 15 height 15
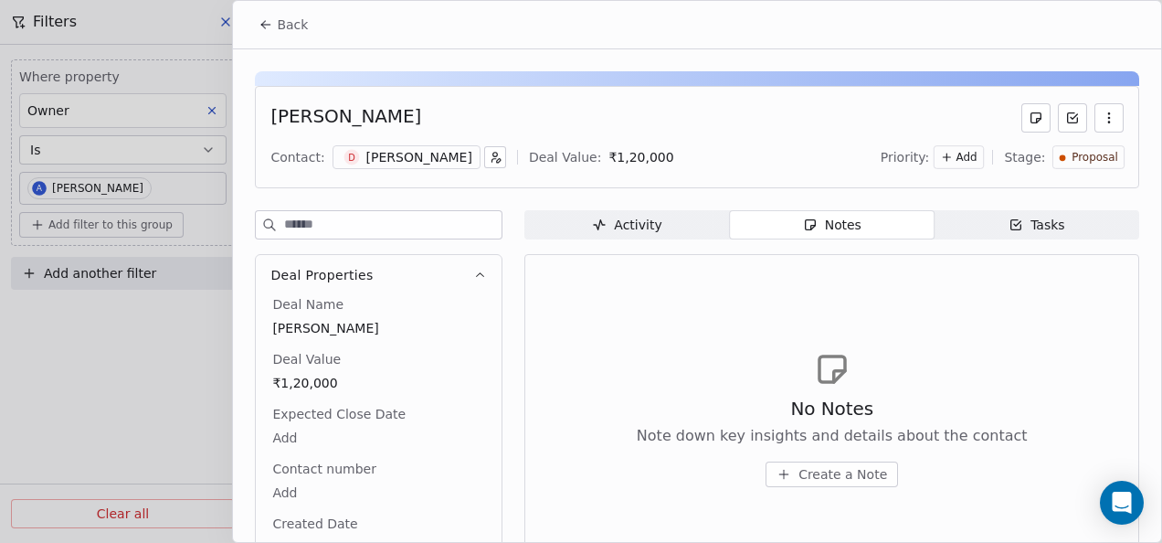
click at [777, 474] on icon "button" at bounding box center [784, 474] width 15 height 15
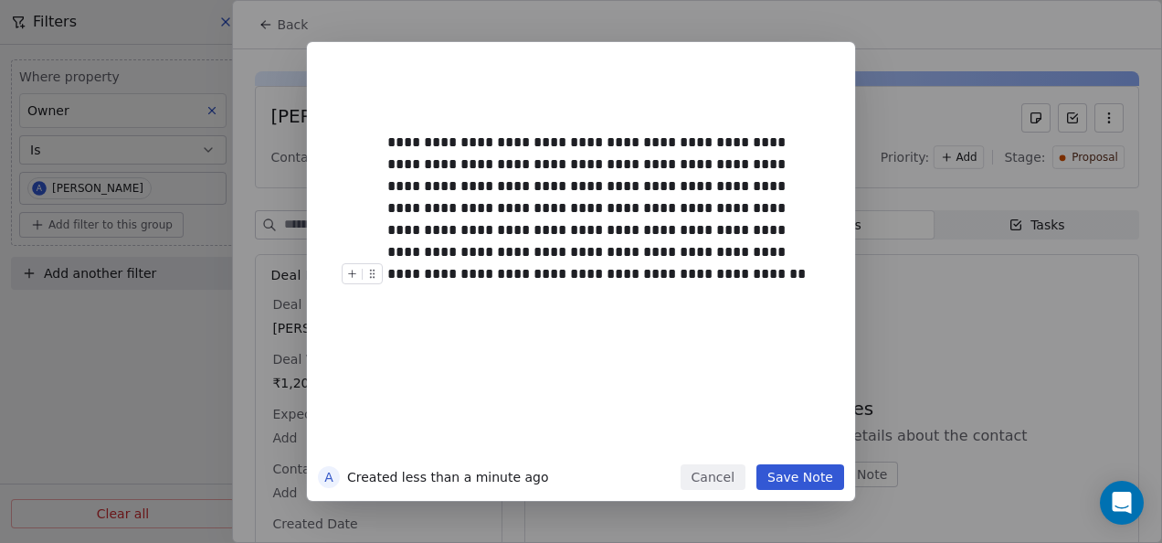
click at [776, 466] on button "Save Note" at bounding box center [800, 477] width 88 height 26
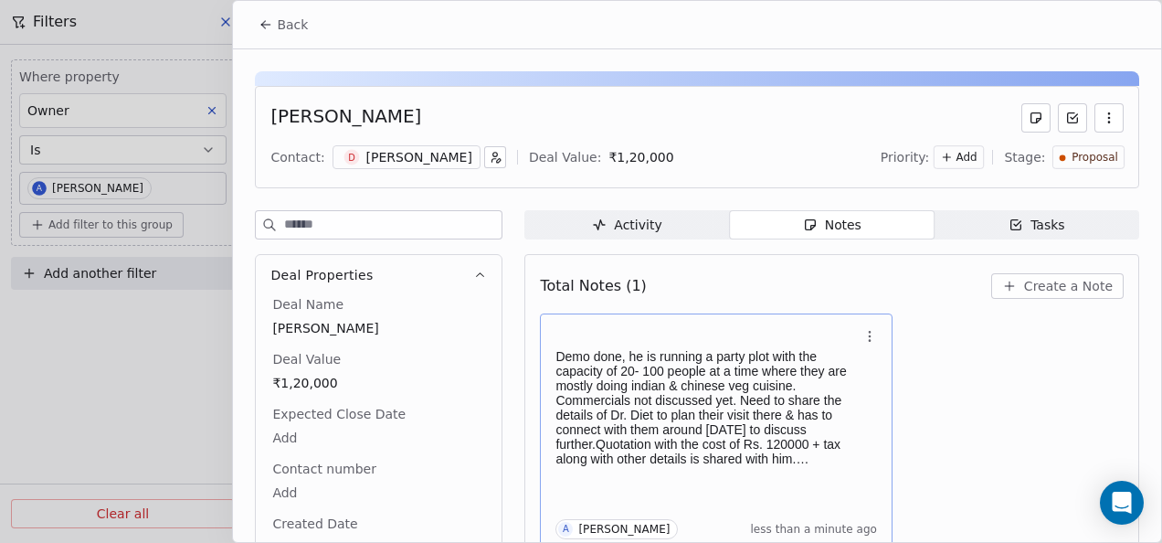
click at [652, 382] on p "Demo done, he is running a party plot with the capacity of 20- 100 people at a …" at bounding box center [706, 407] width 303 height 117
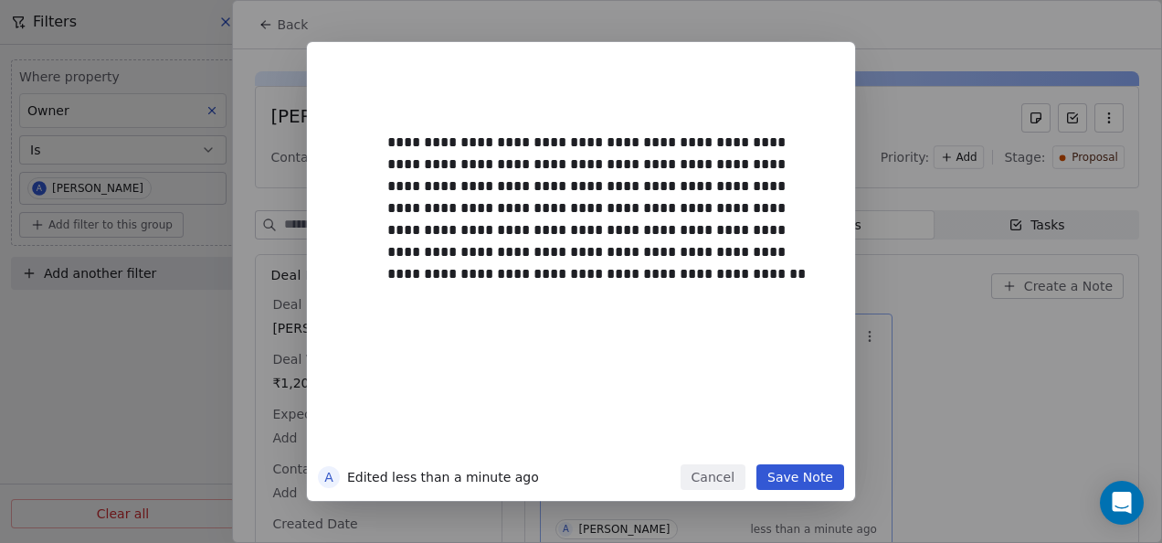
click at [775, 479] on button "Save Note" at bounding box center [800, 477] width 88 height 26
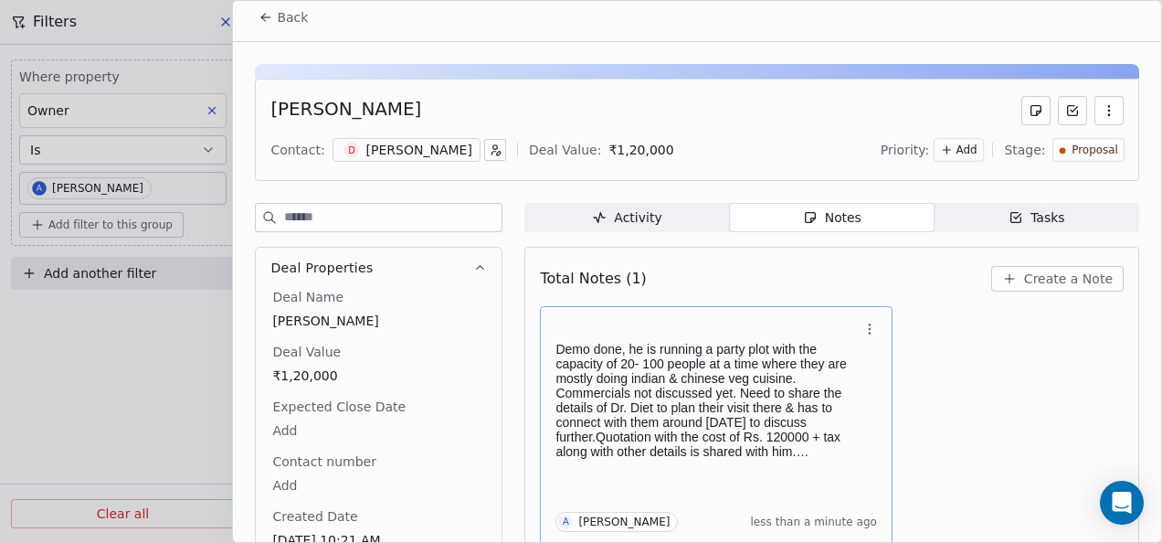
click at [270, 15] on icon at bounding box center [266, 17] width 15 height 15
